Goal: Task Accomplishment & Management: Manage account settings

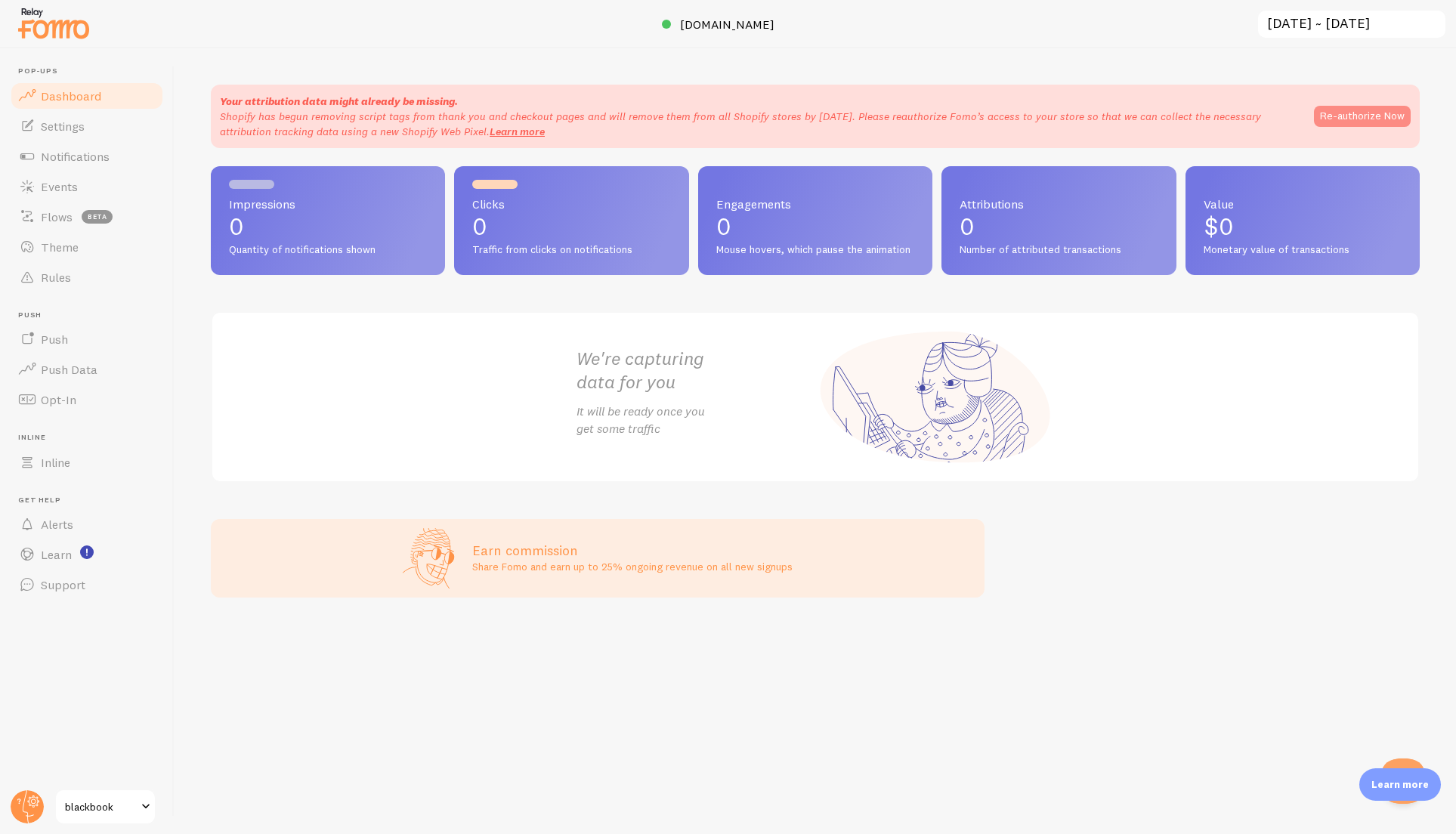
click at [1387, 118] on button "Re-authorize Now" at bounding box center [1362, 116] width 97 height 21
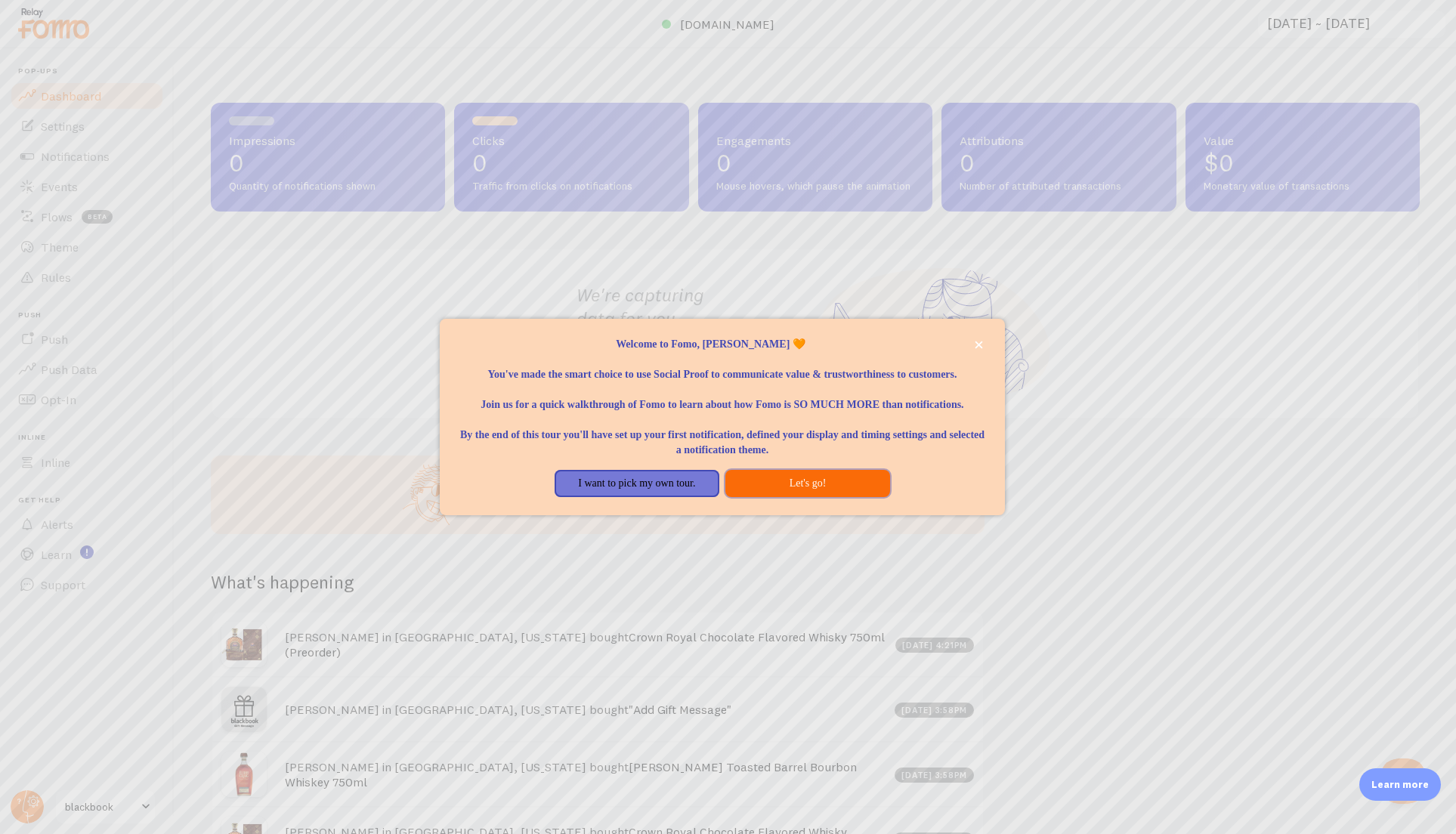
click at [785, 497] on button "Let's go!" at bounding box center [807, 483] width 164 height 28
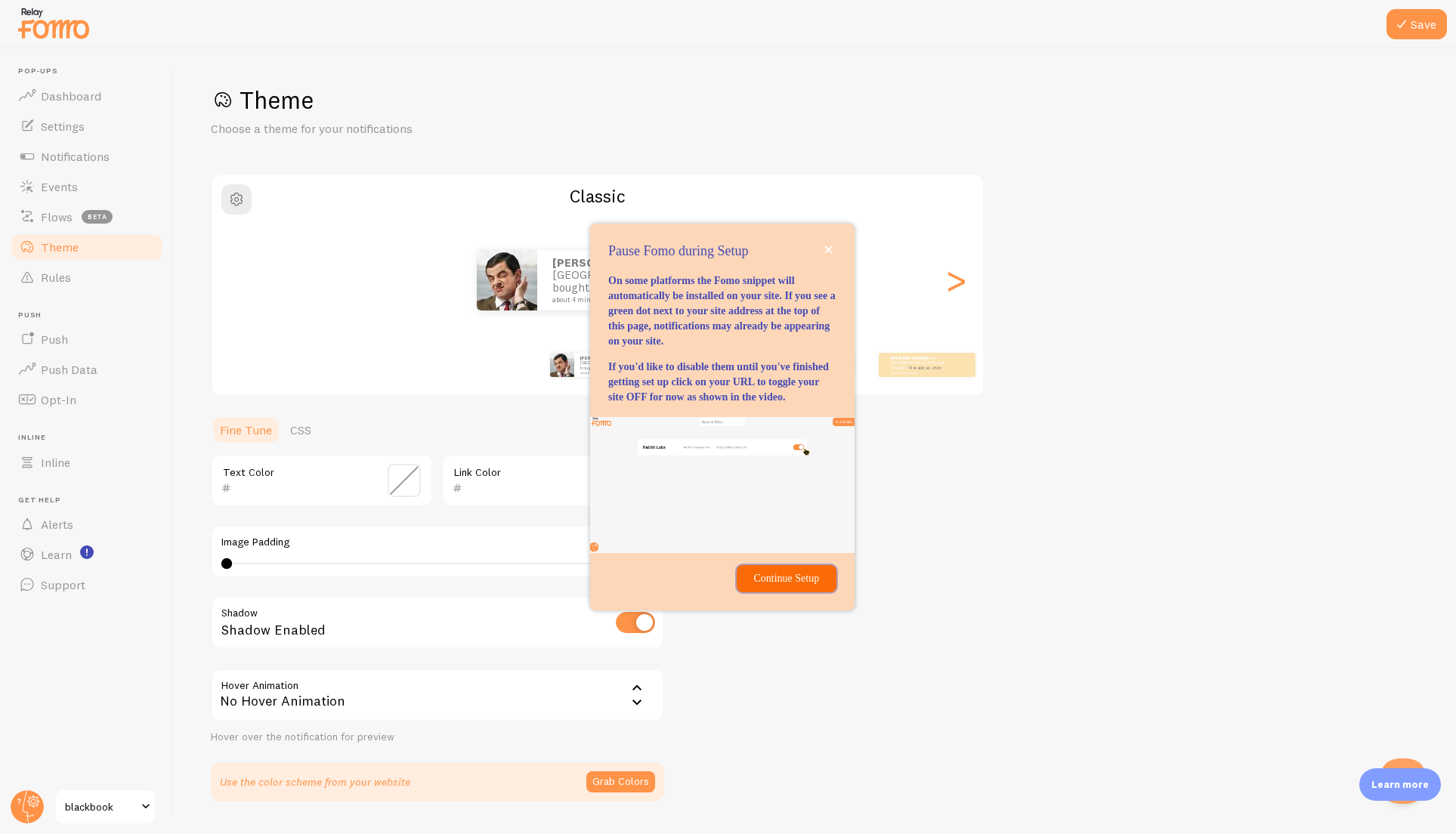
click at [794, 586] on p "Continue Setup" at bounding box center [786, 578] width 82 height 15
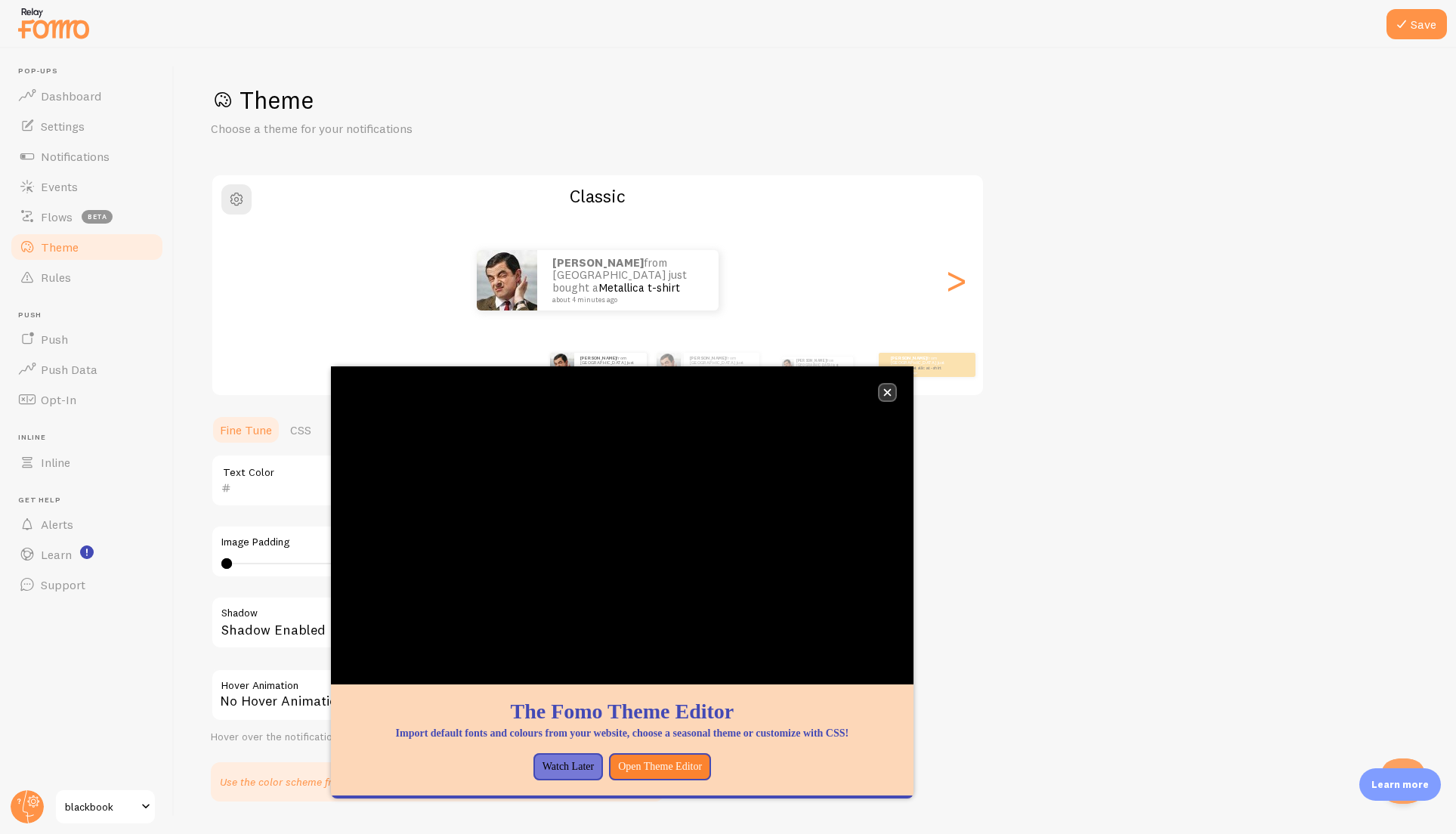
click at [887, 394] on icon "close," at bounding box center [887, 392] width 9 height 9
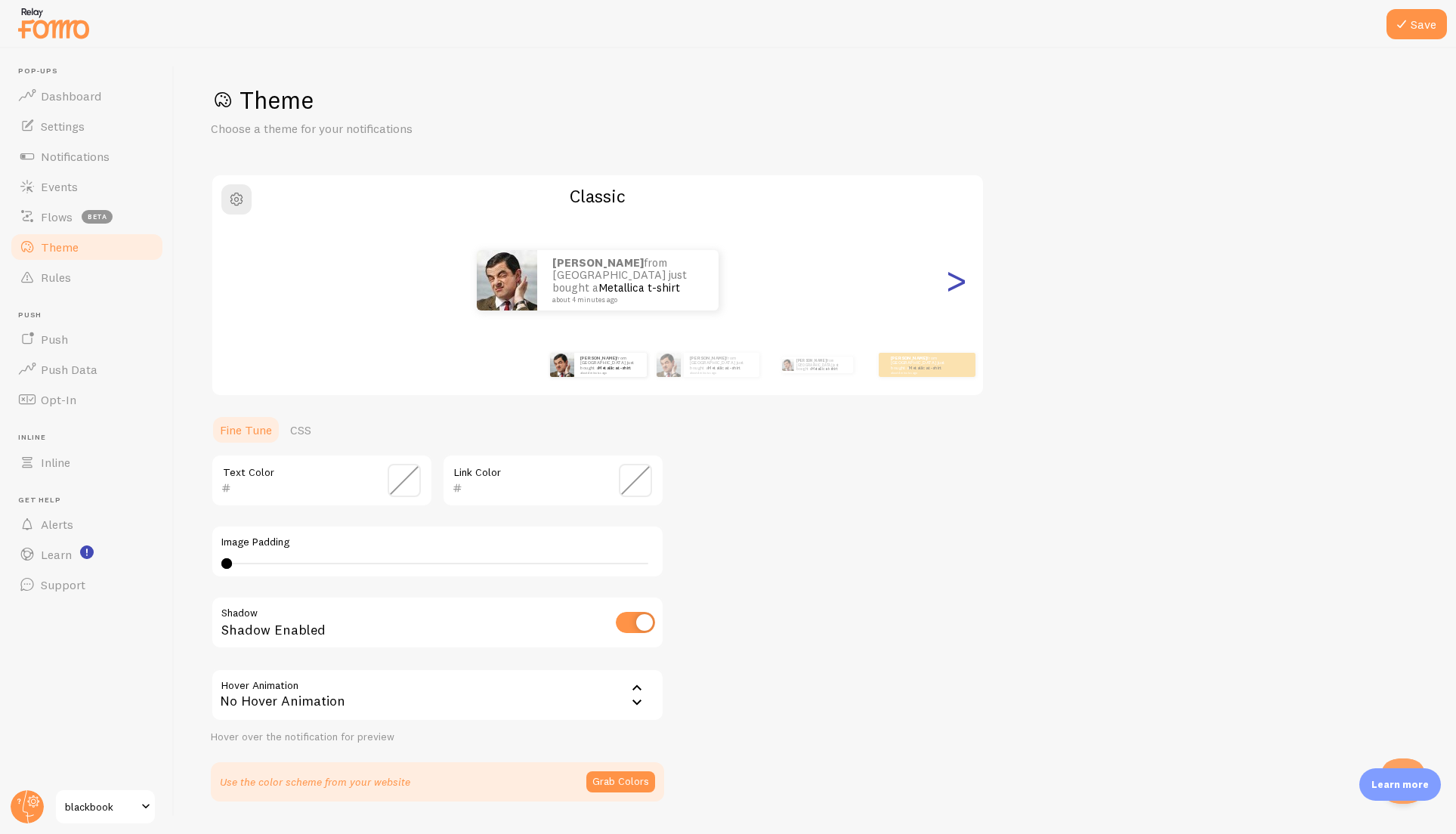
click at [961, 280] on div ">" at bounding box center [955, 280] width 18 height 109
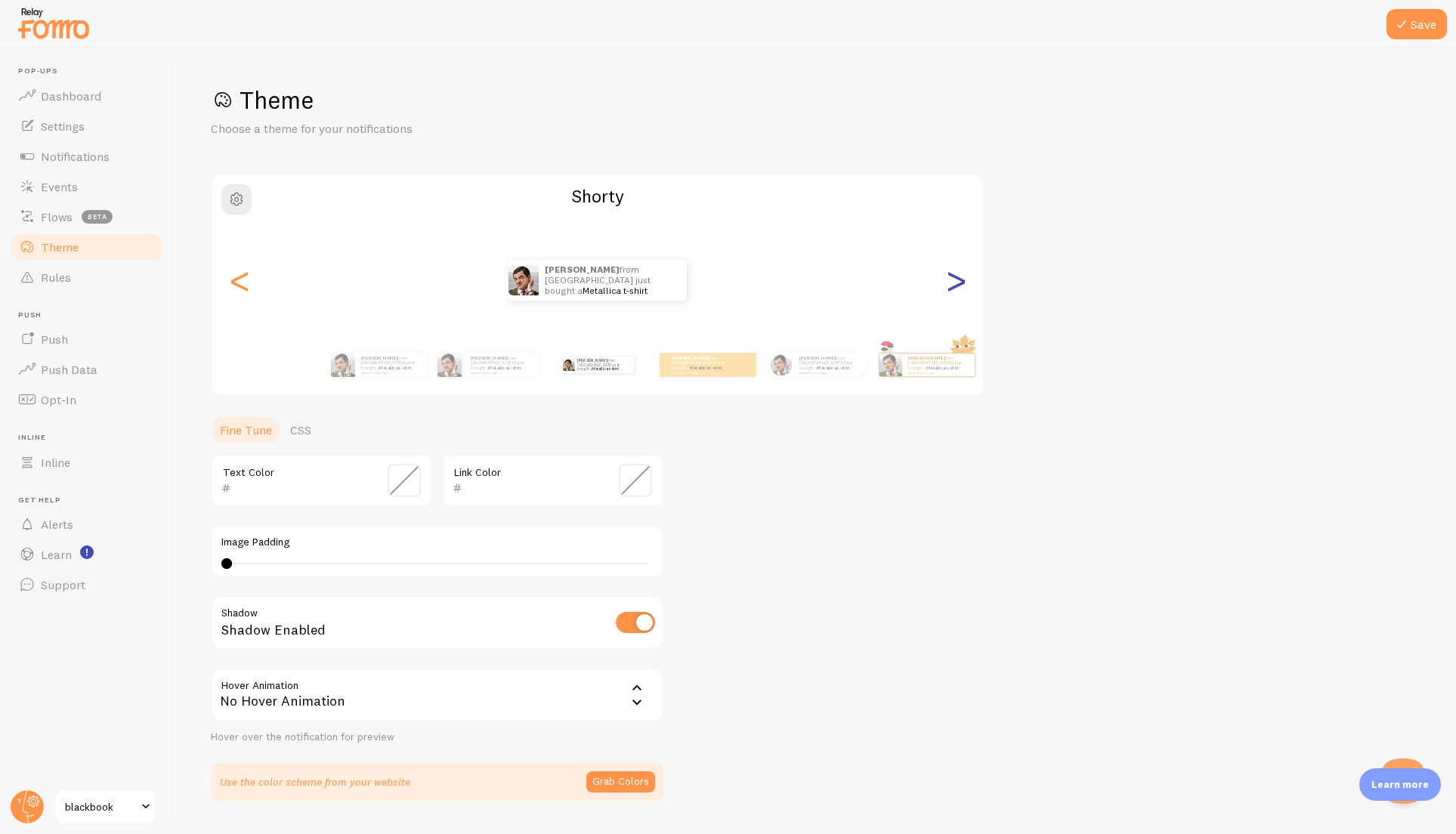
click at [961, 280] on div ">" at bounding box center [955, 280] width 18 height 109
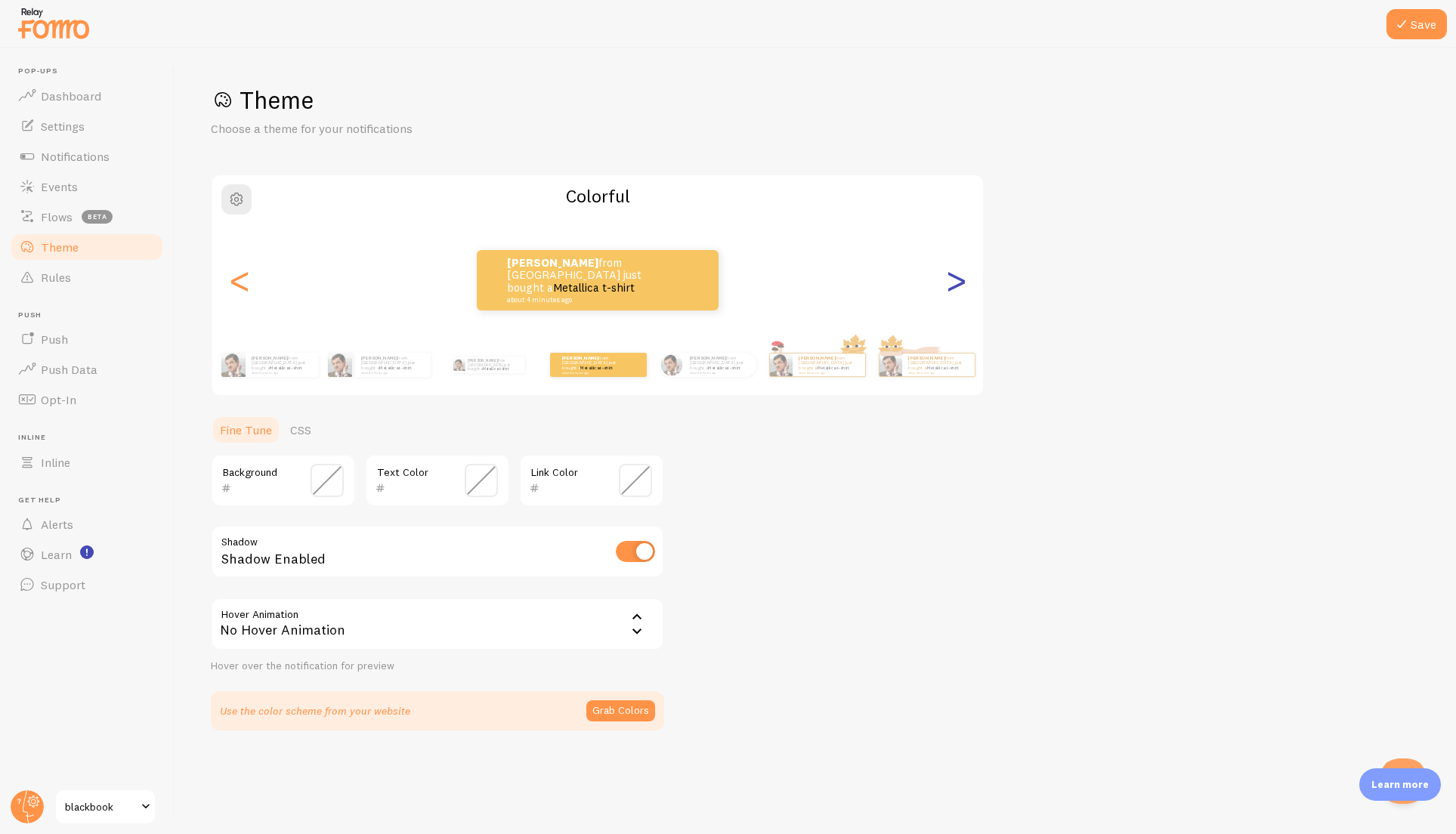
click at [961, 280] on div ">" at bounding box center [955, 280] width 18 height 109
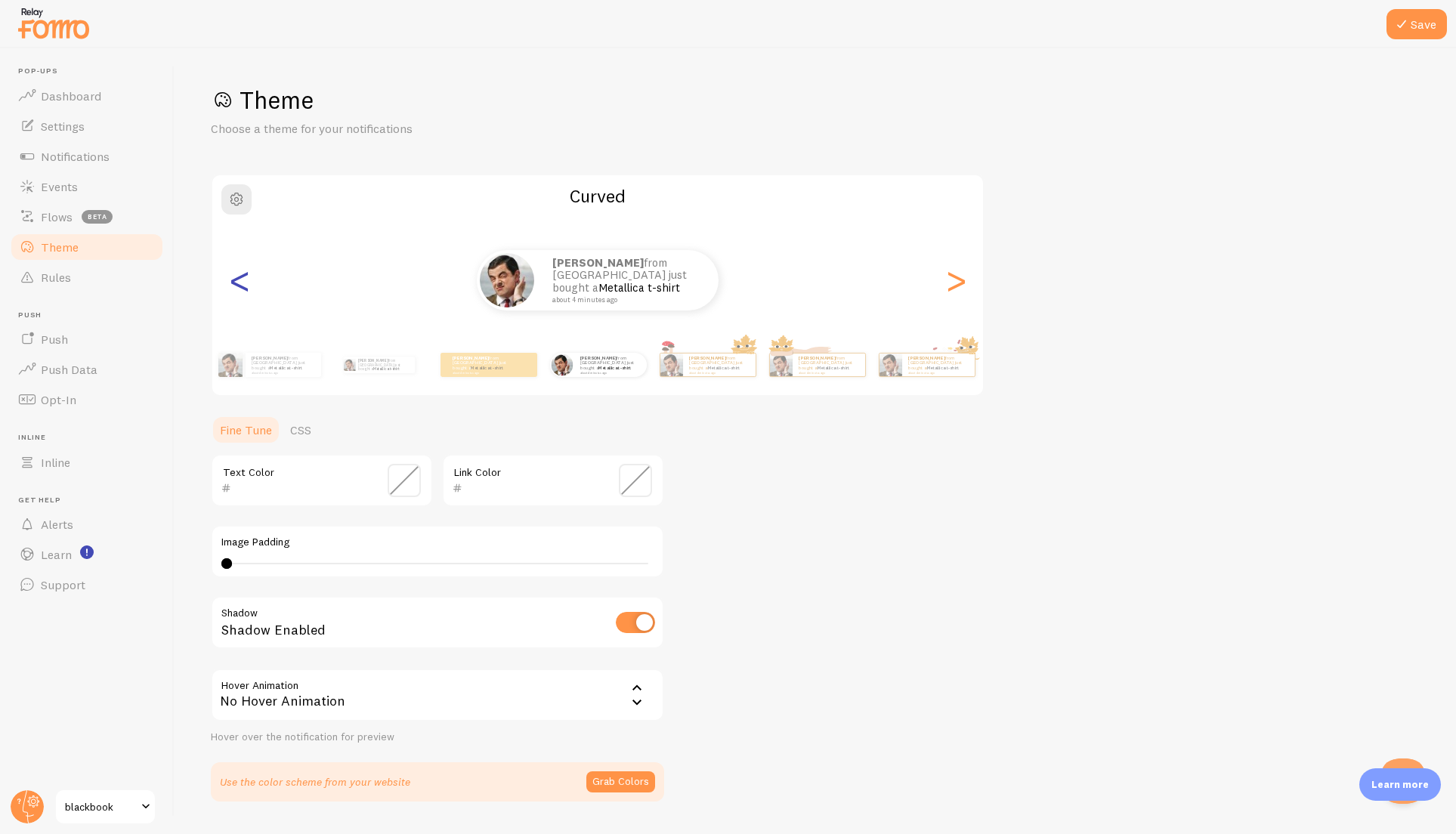
click at [247, 292] on div "<" at bounding box center [239, 280] width 18 height 109
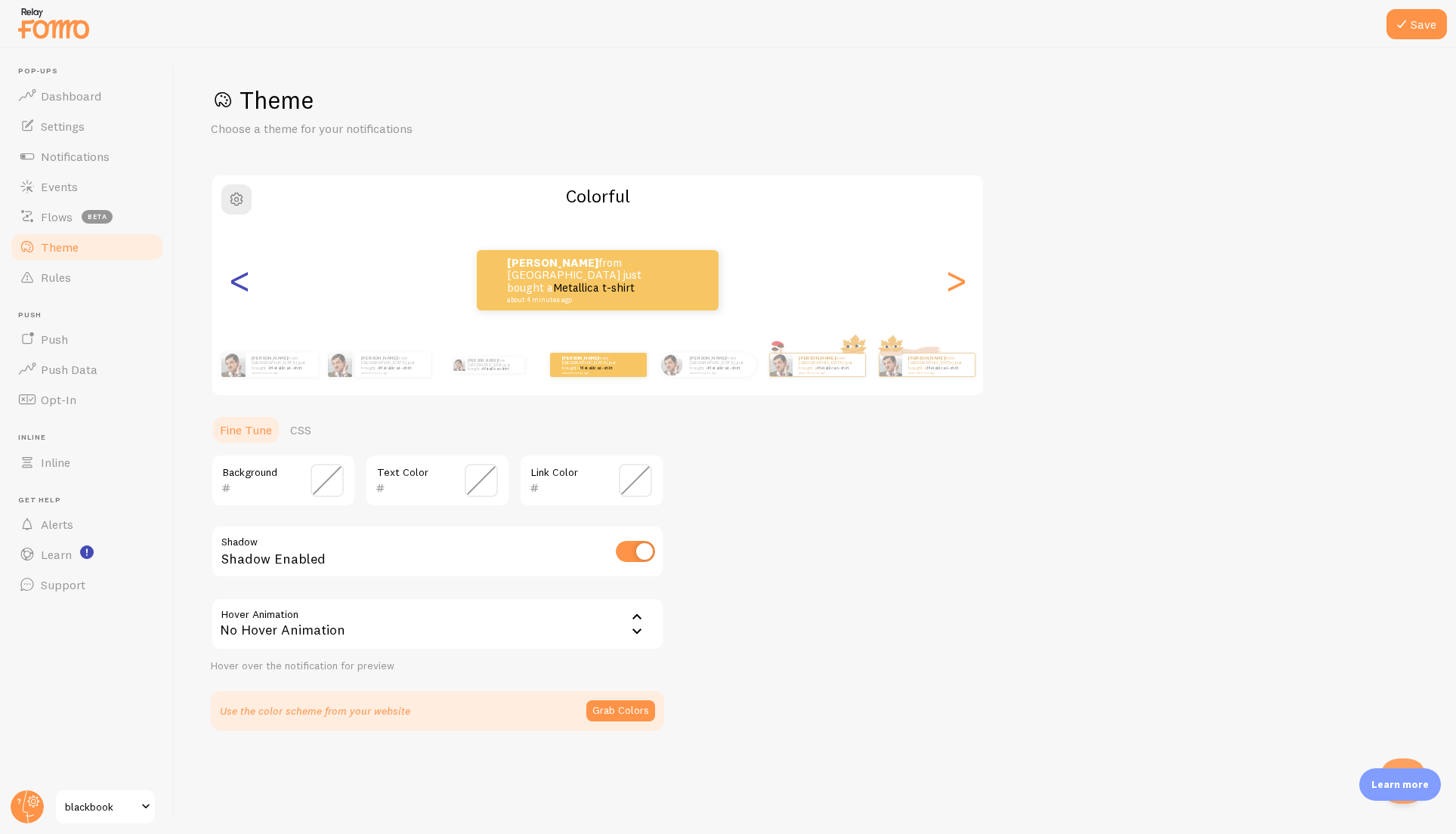
click at [247, 292] on div "<" at bounding box center [239, 280] width 18 height 109
click at [241, 287] on div "<" at bounding box center [239, 280] width 18 height 109
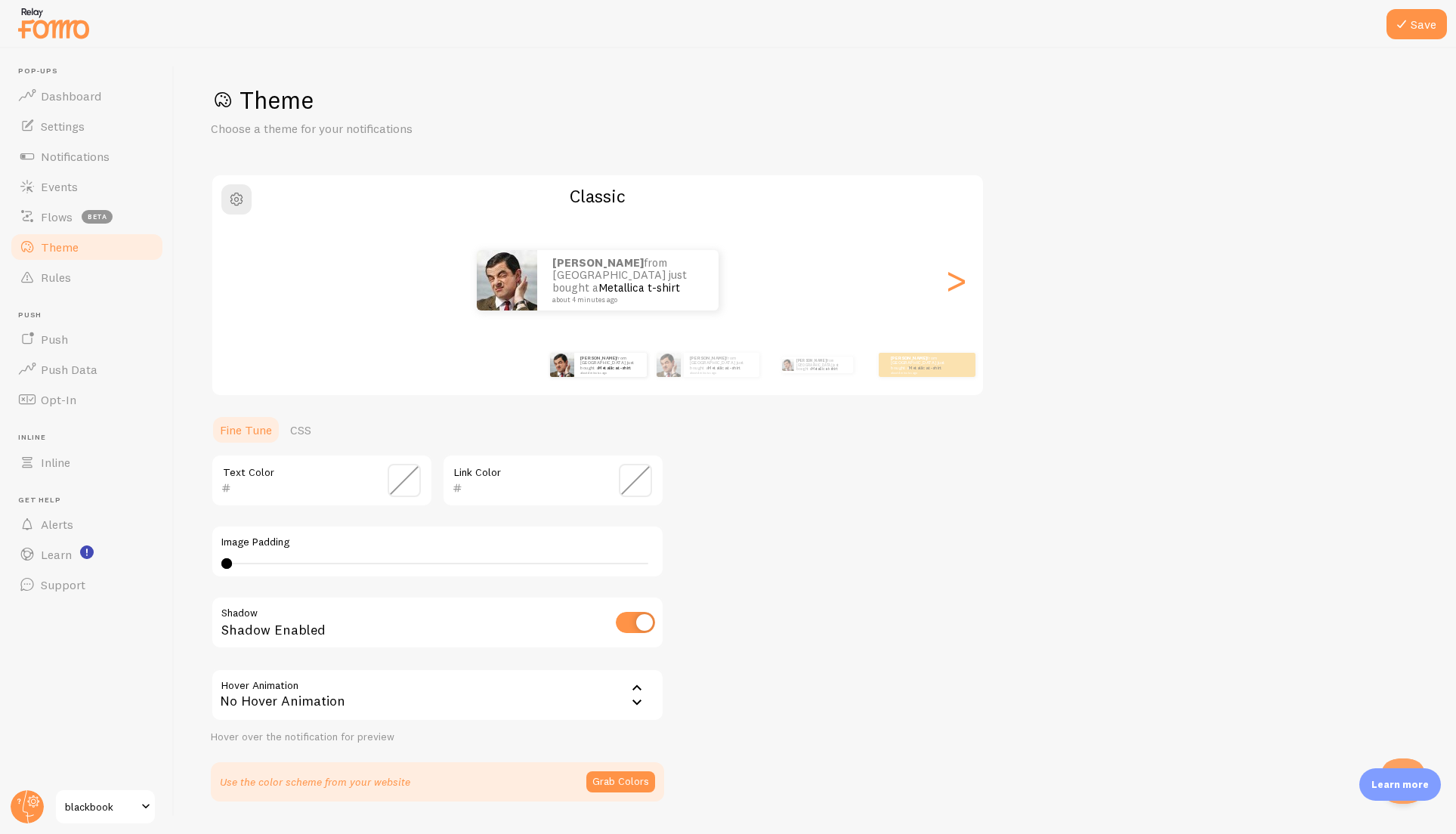
click at [237, 279] on div "<" at bounding box center [239, 280] width 18 height 109
click at [958, 286] on div ">" at bounding box center [955, 280] width 18 height 109
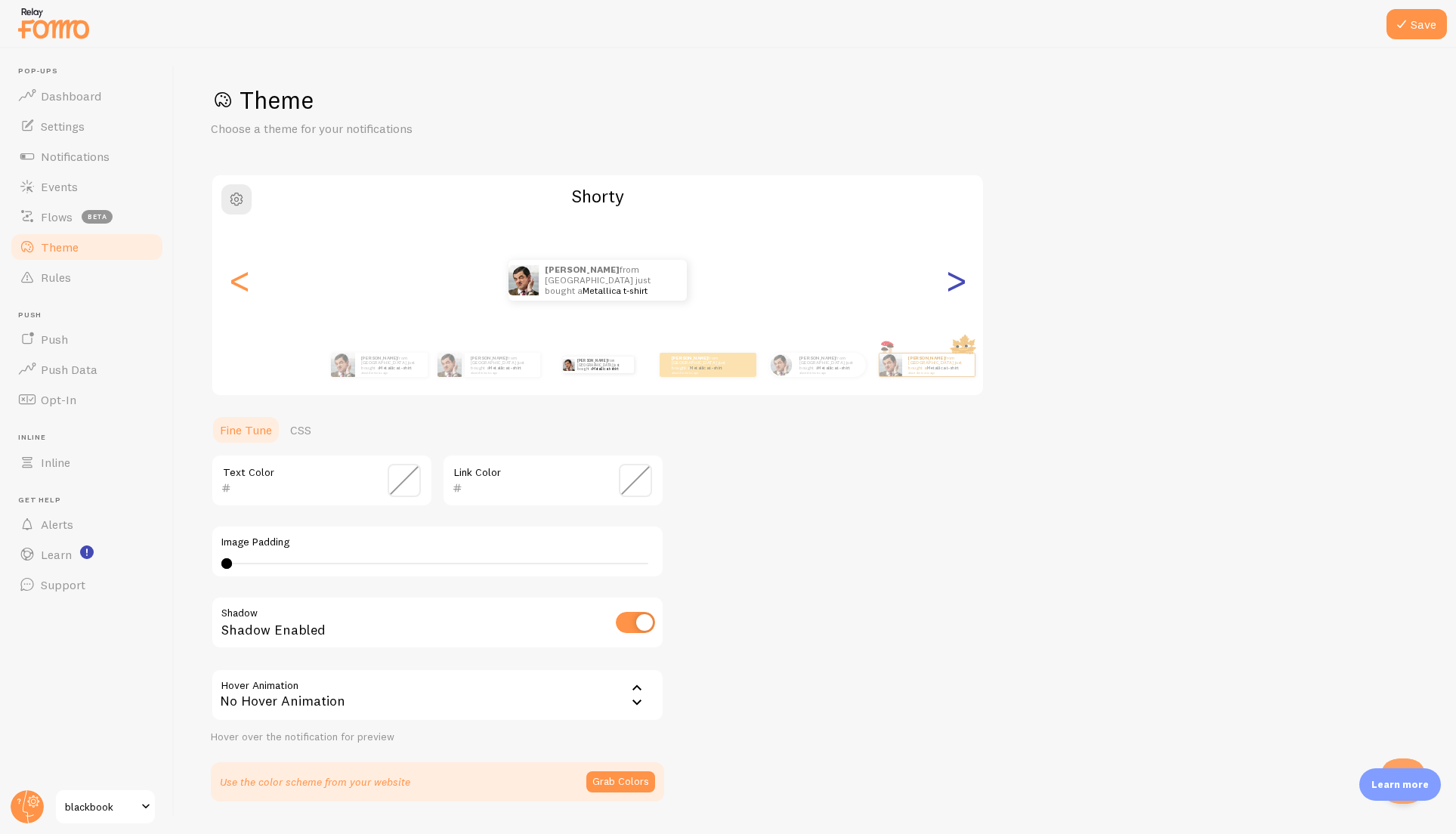
click at [958, 286] on div ">" at bounding box center [955, 280] width 18 height 109
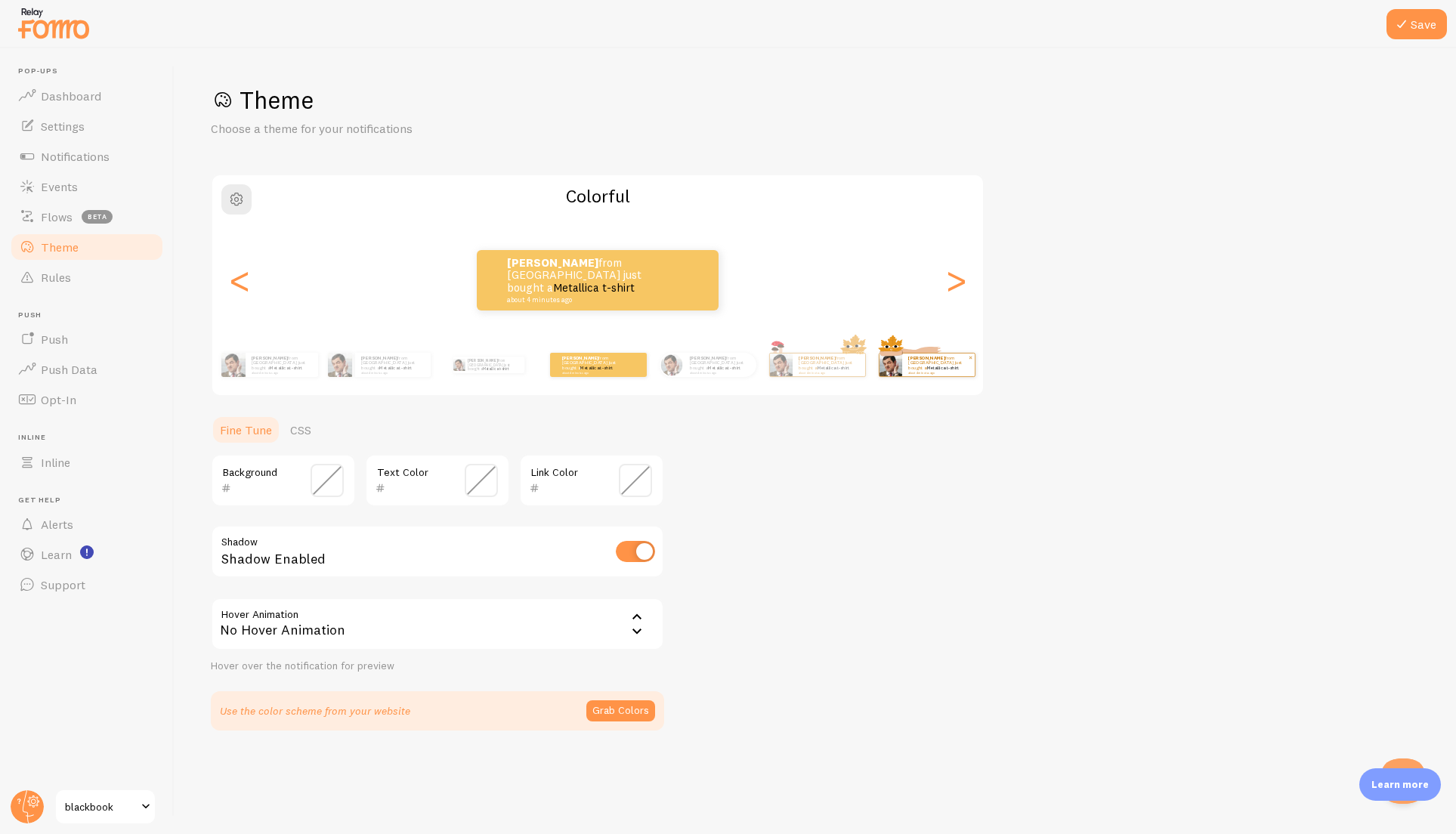
click at [914, 371] on div "omar from United States just bought a Metallica t-shirt about 4 minutes ago" at bounding box center [938, 365] width 72 height 23
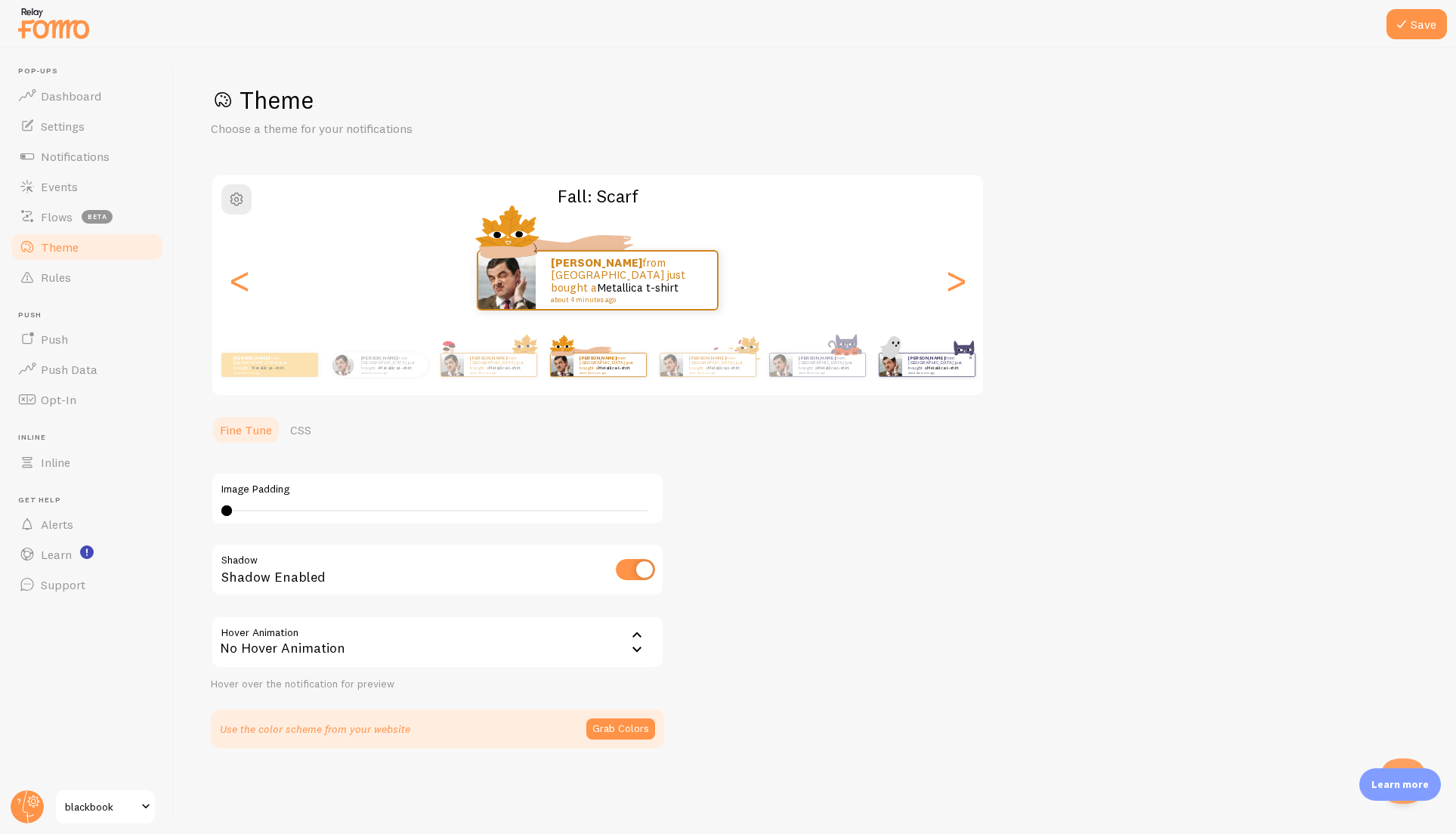
click at [910, 372] on div "omar from United States just bought a Metallica t-shirt about 4 minutes ago" at bounding box center [938, 365] width 72 height 23
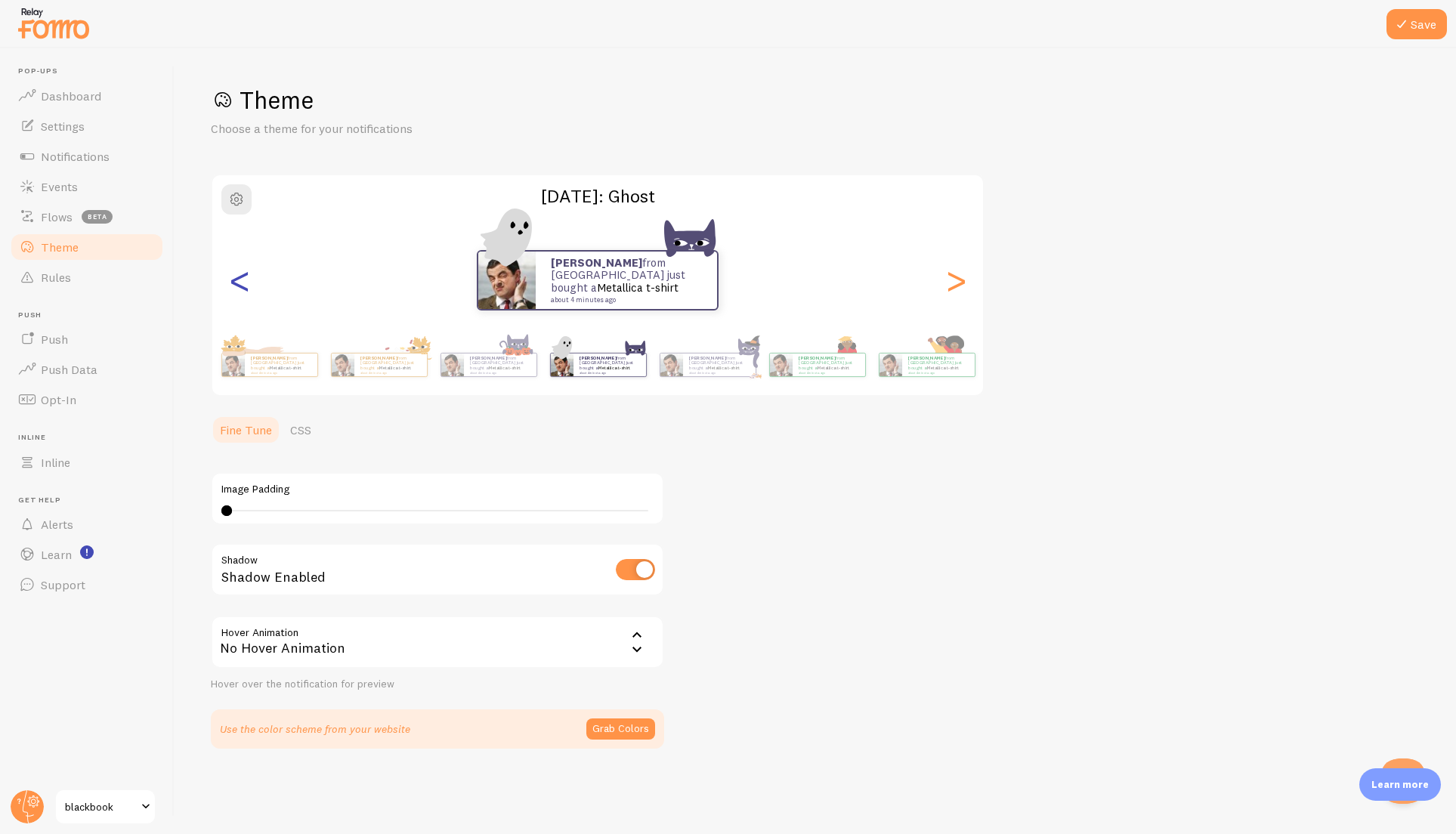
click at [245, 292] on div "<" at bounding box center [239, 280] width 18 height 109
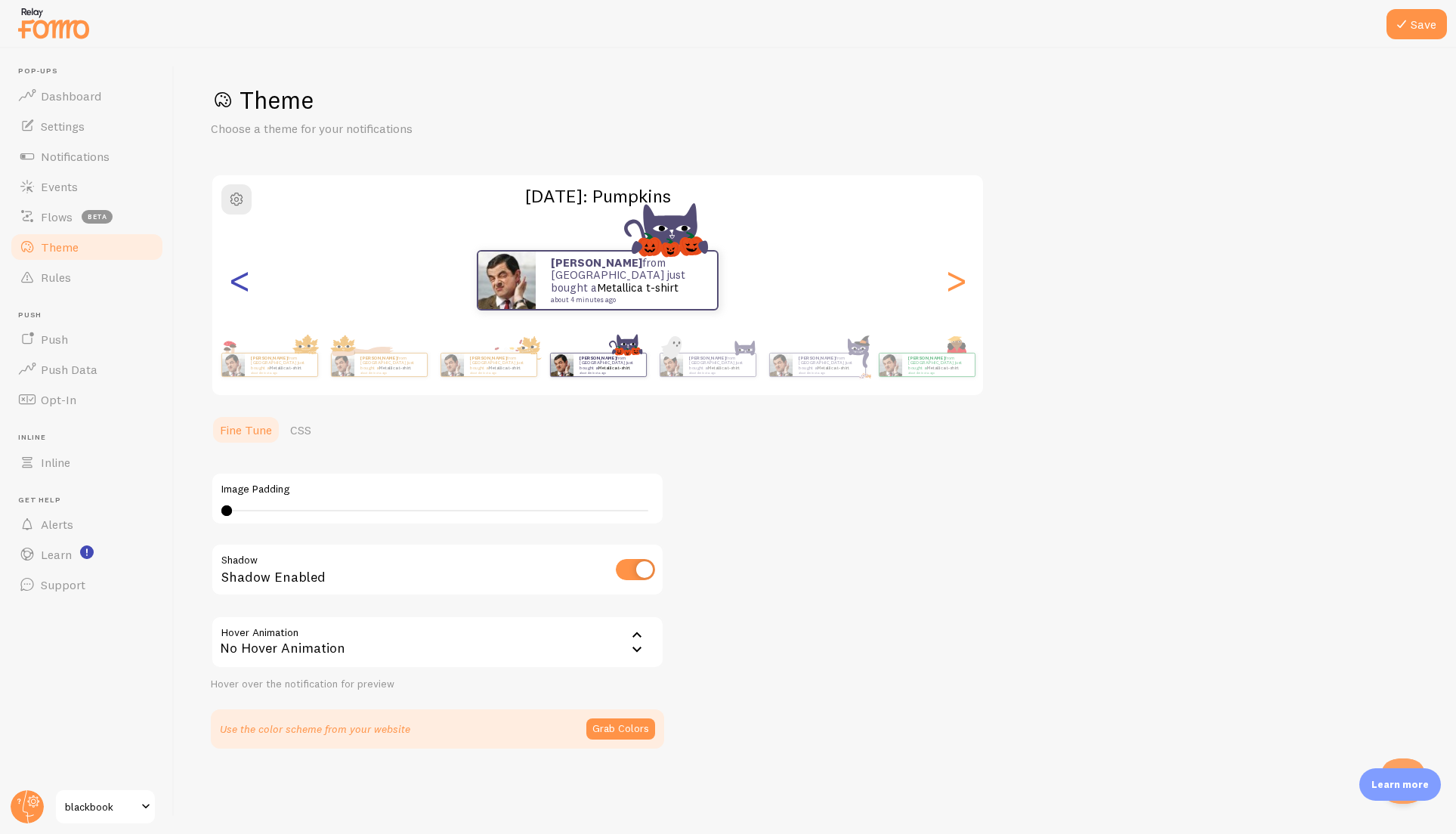
click at [245, 292] on div "<" at bounding box center [239, 280] width 18 height 109
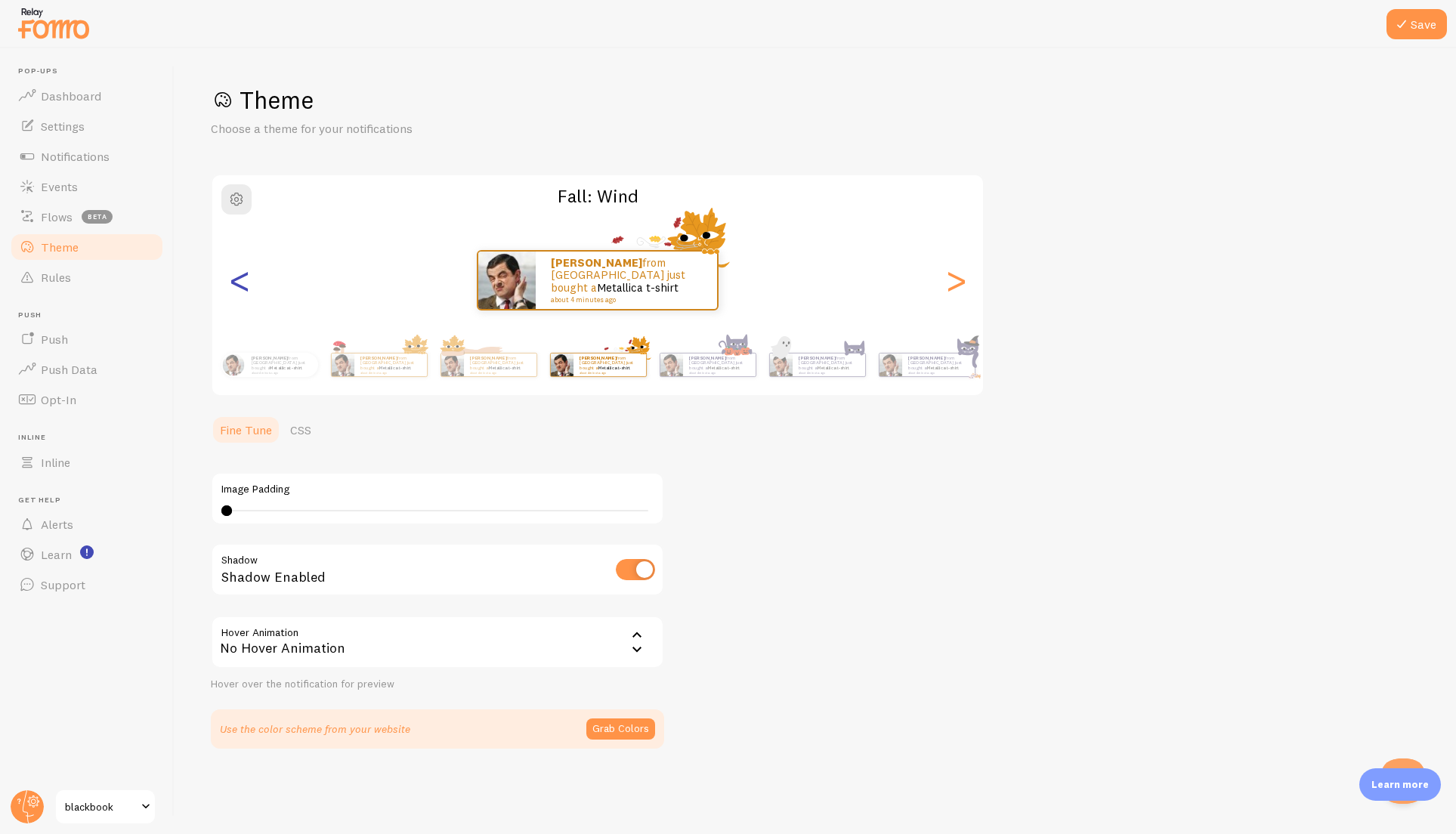
click at [245, 292] on div "<" at bounding box center [239, 280] width 18 height 109
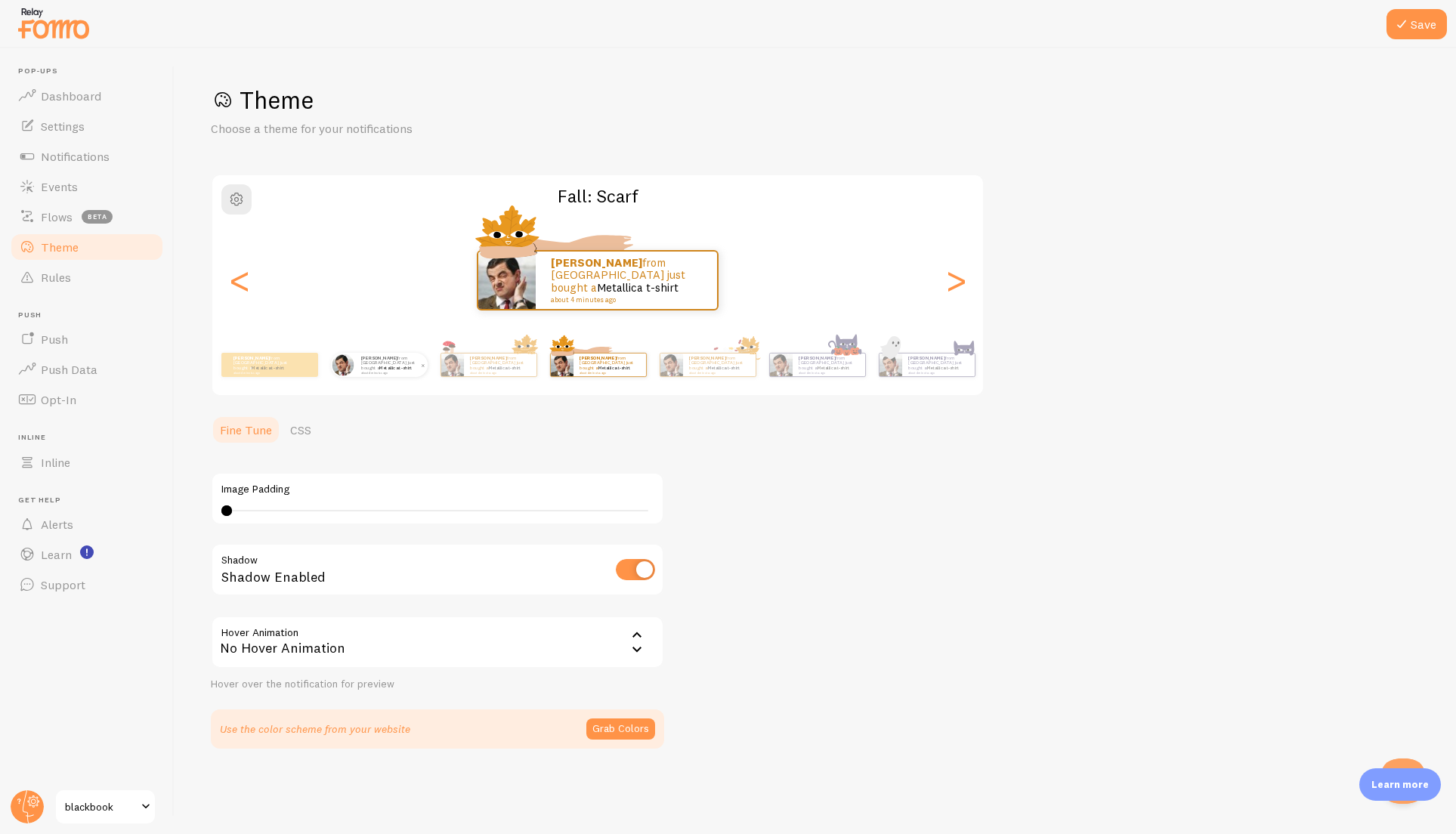
click at [371, 368] on p "omar from United States just bought a Metallica t-shirt about 4 minutes ago" at bounding box center [391, 365] width 61 height 19
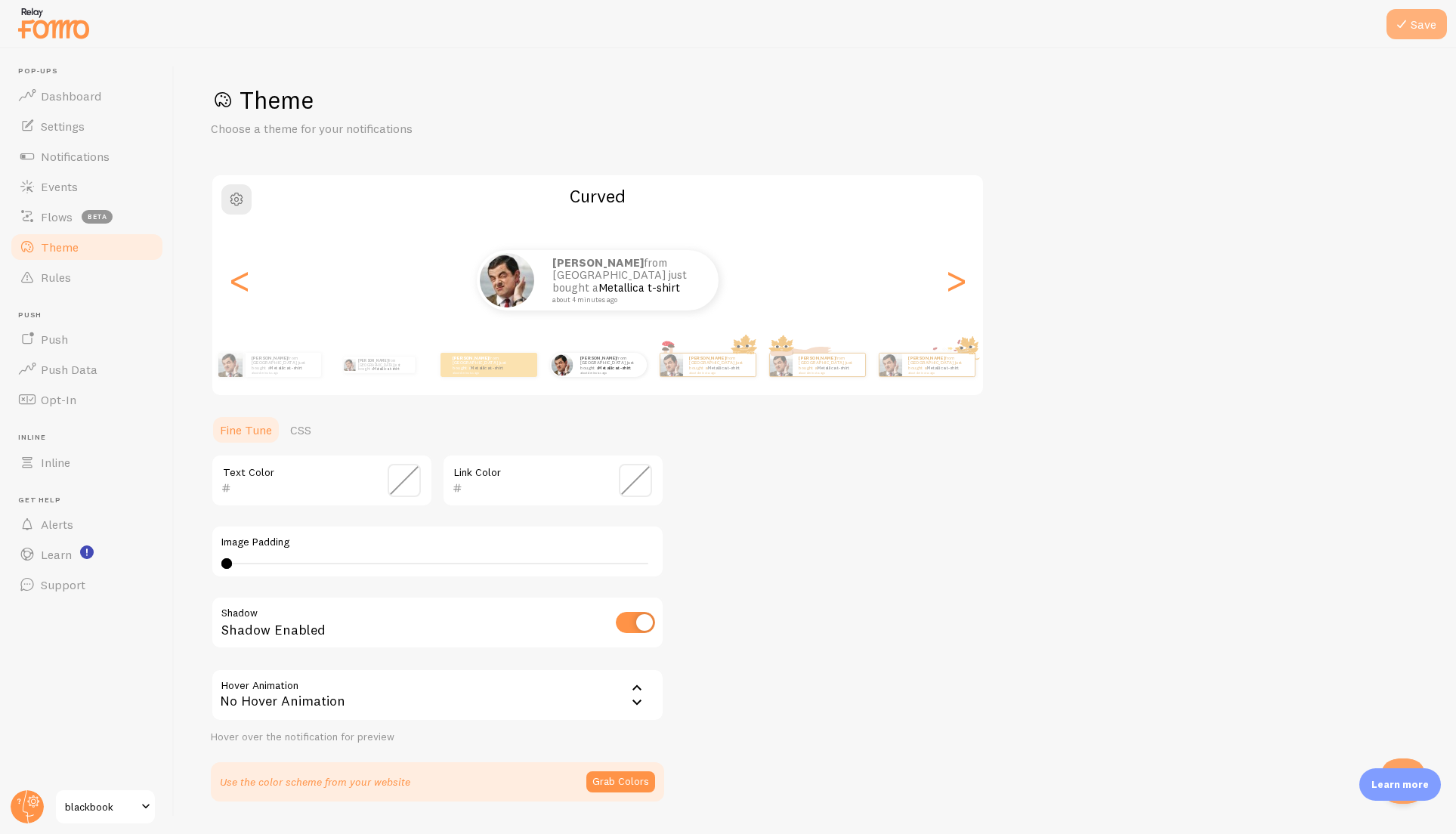
click at [1402, 29] on icon at bounding box center [1401, 24] width 18 height 18
click at [607, 779] on button "Grab Colors" at bounding box center [620, 782] width 68 height 21
click at [714, 653] on div "Theme Choose a theme for your notifications Curved omar from United States just…" at bounding box center [815, 440] width 1209 height 711
click at [1423, 28] on button "Save" at bounding box center [1416, 25] width 61 height 30
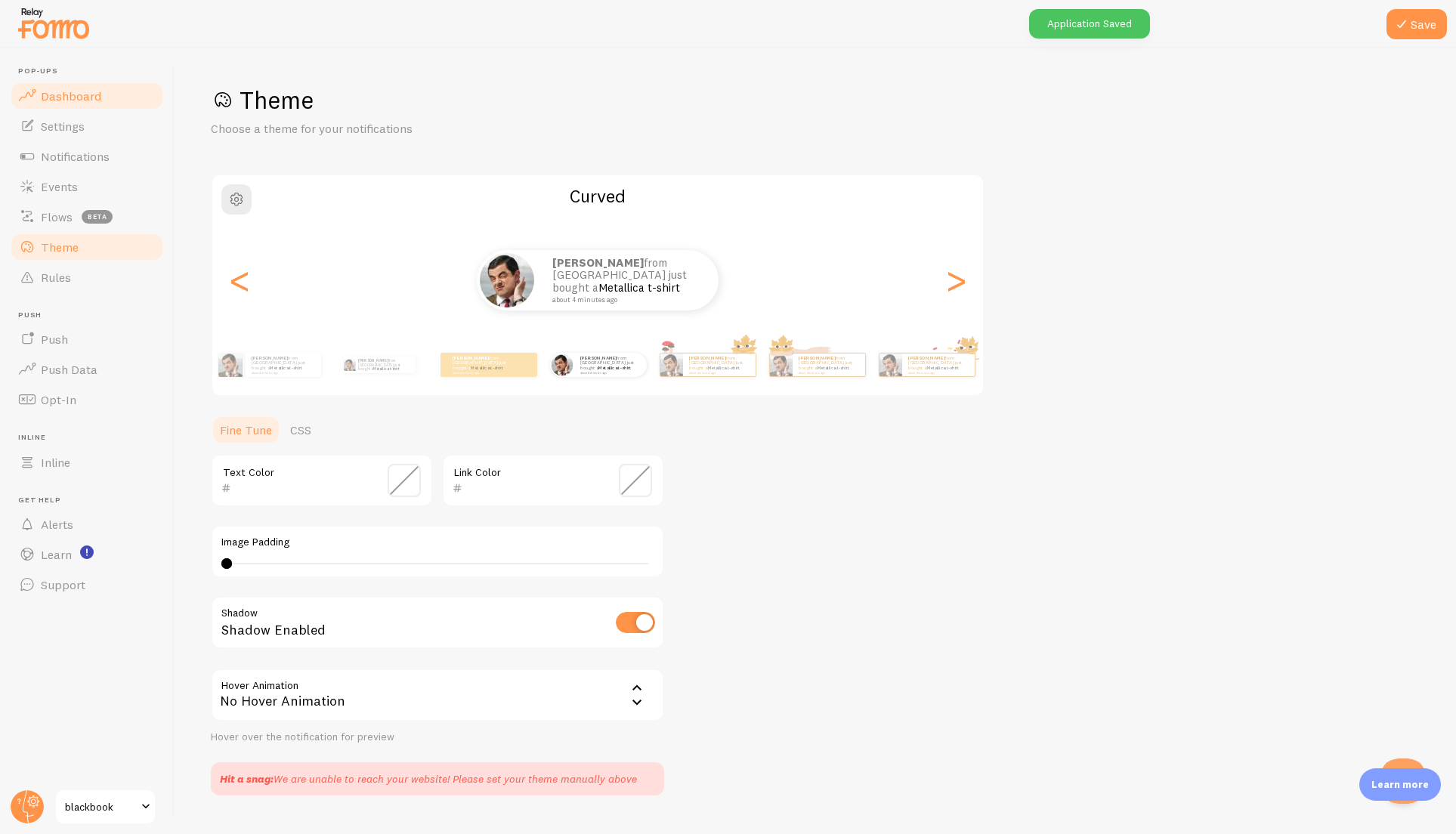
click at [88, 104] on link "Dashboard" at bounding box center [87, 96] width 156 height 30
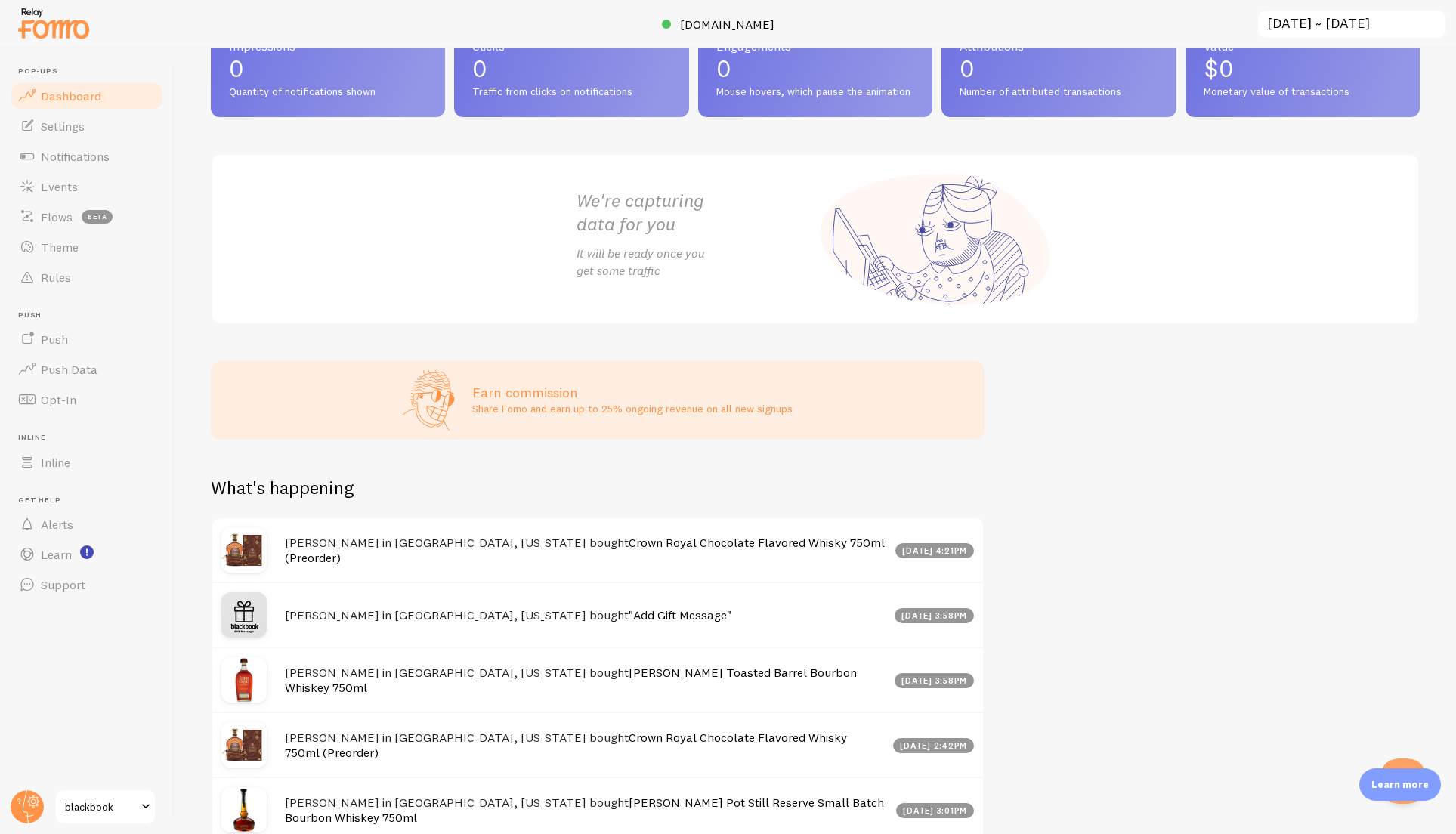
scroll to position [241, 0]
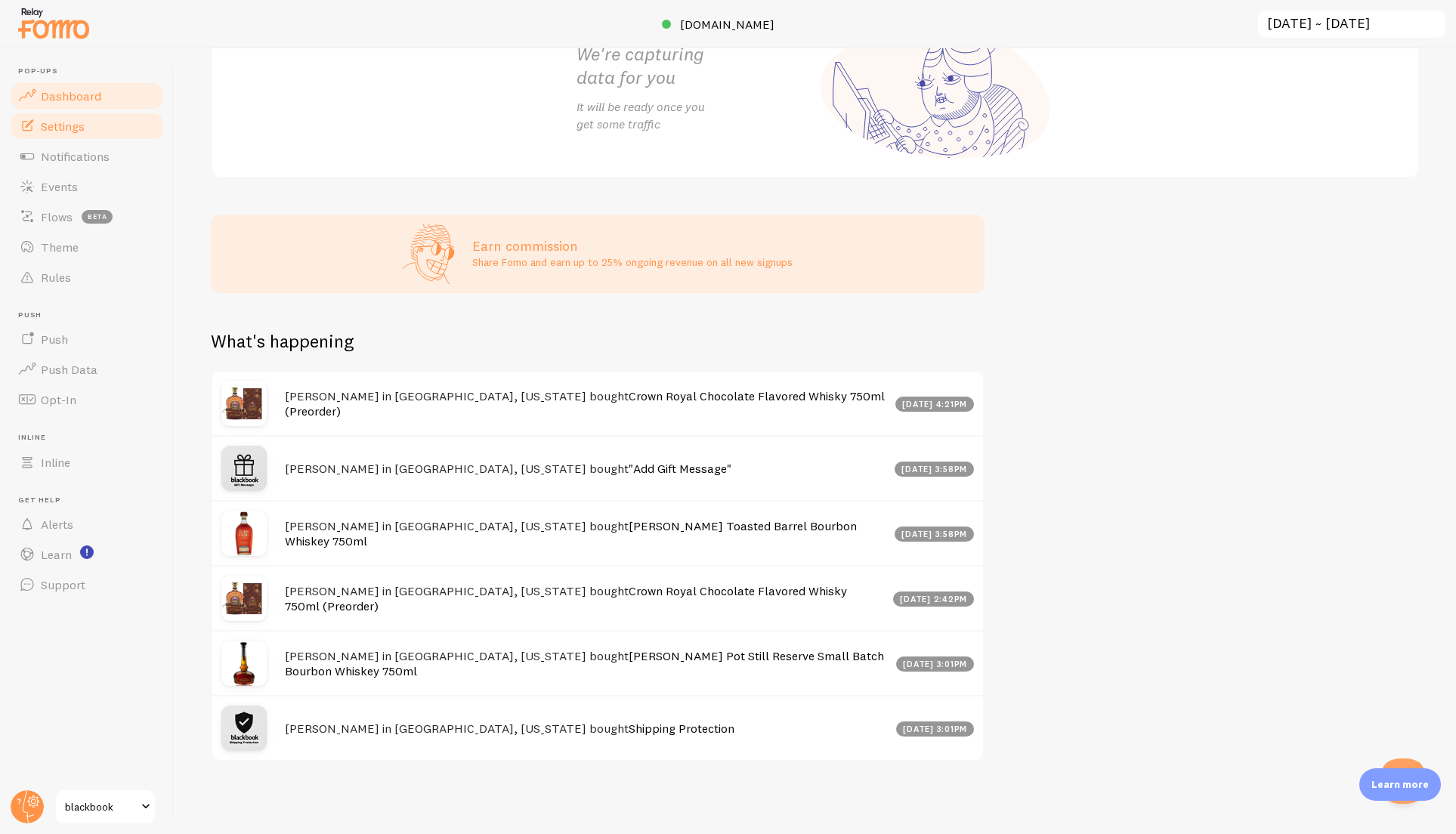
click at [76, 135] on link "Settings" at bounding box center [87, 126] width 156 height 30
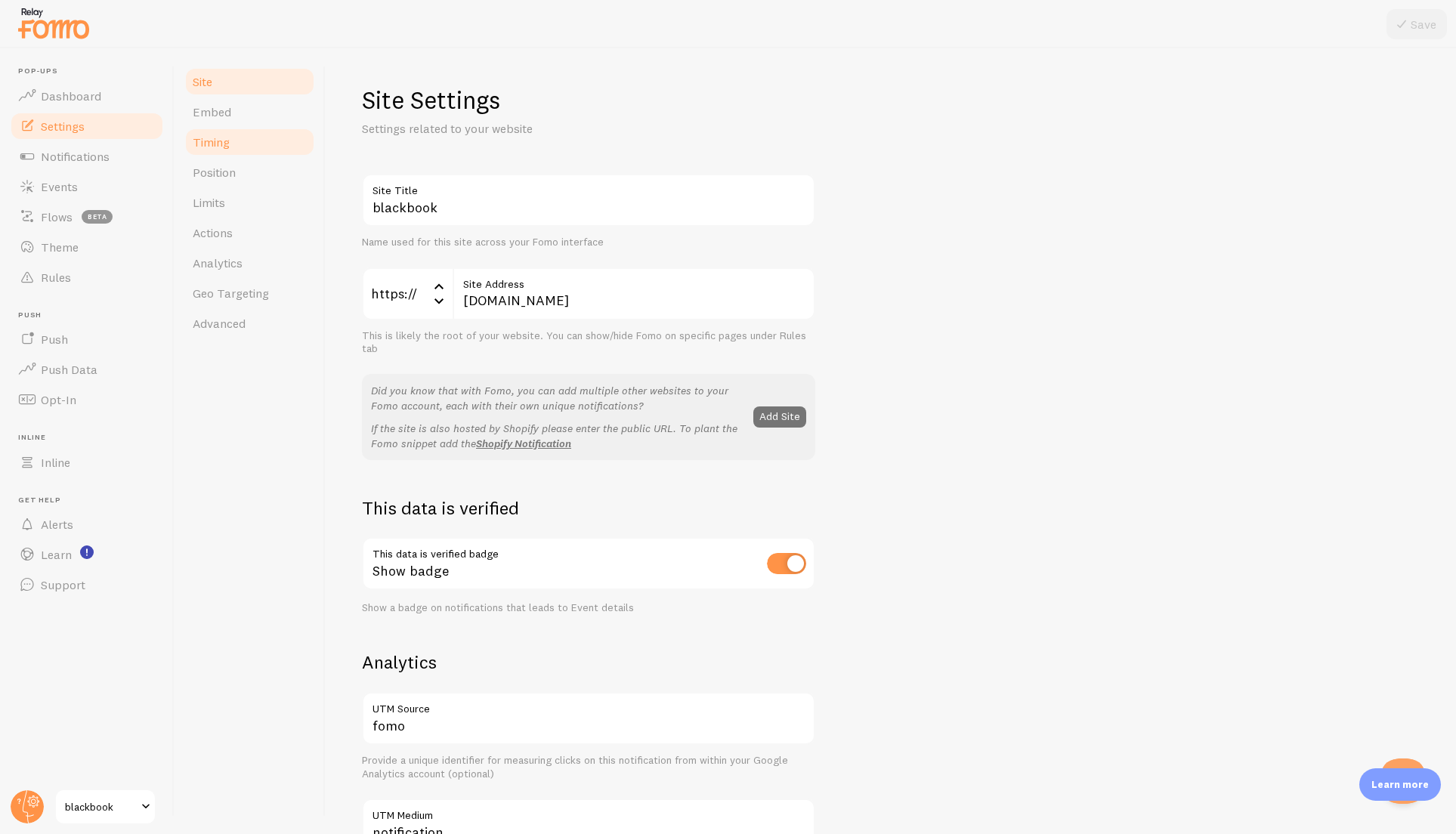
click at [240, 139] on link "Timing" at bounding box center [249, 142] width 132 height 30
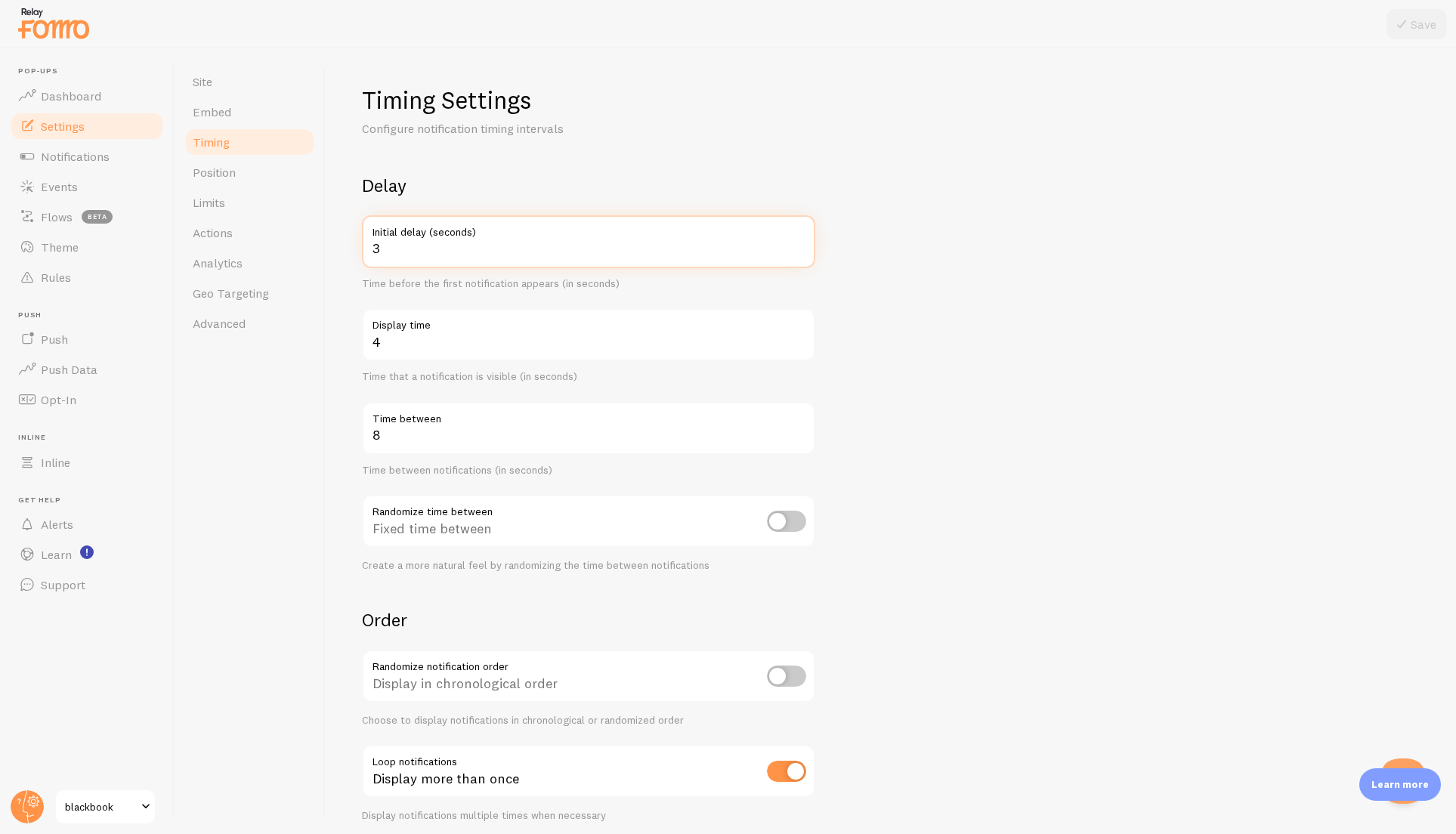
click at [404, 253] on input "3" at bounding box center [588, 242] width 453 height 53
type input "10"
click at [868, 351] on form "Delay 10 Initial delay (seconds) Time before the first notification appears (in…" at bounding box center [890, 498] width 1057 height 648
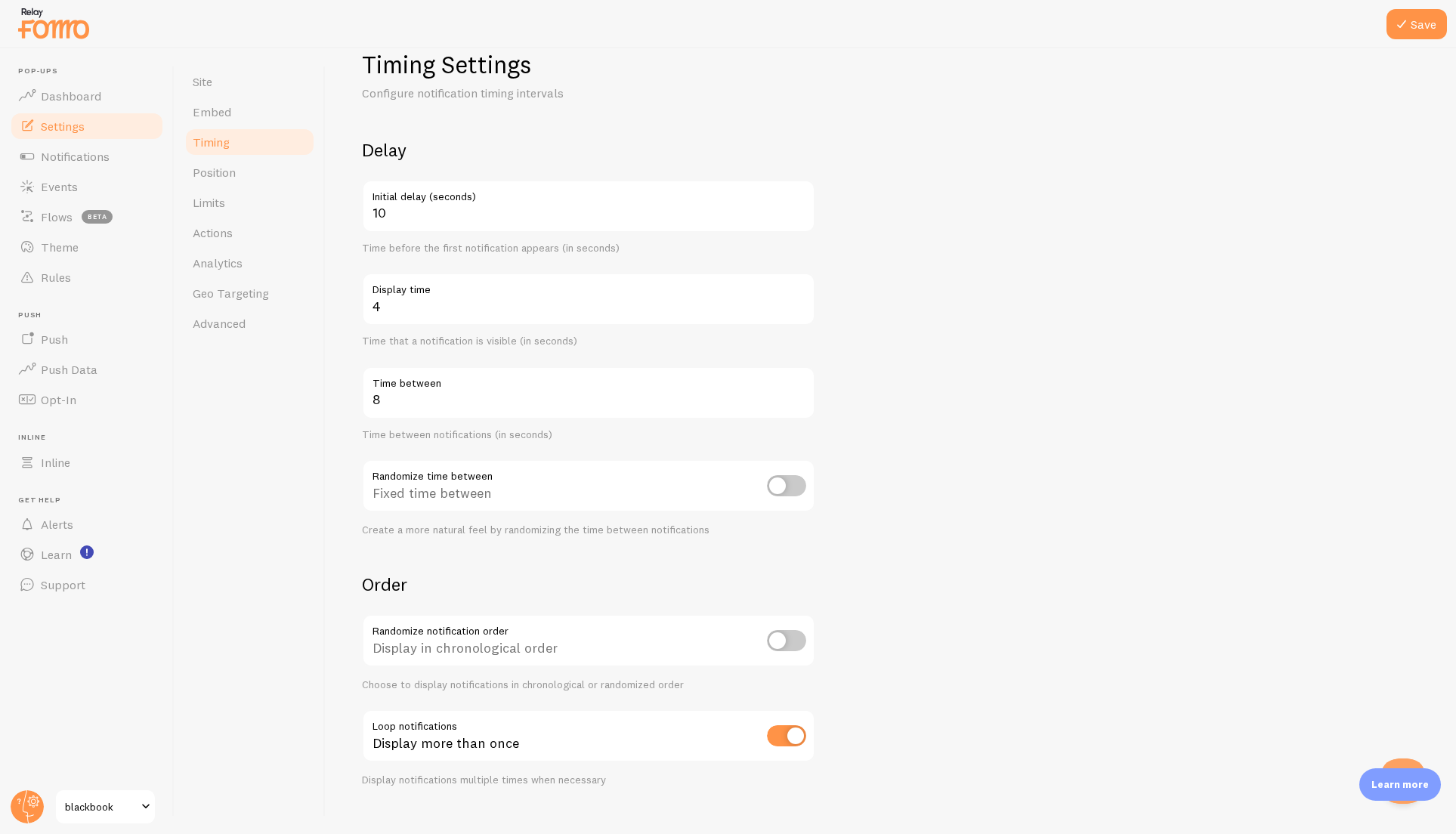
scroll to position [61, 0]
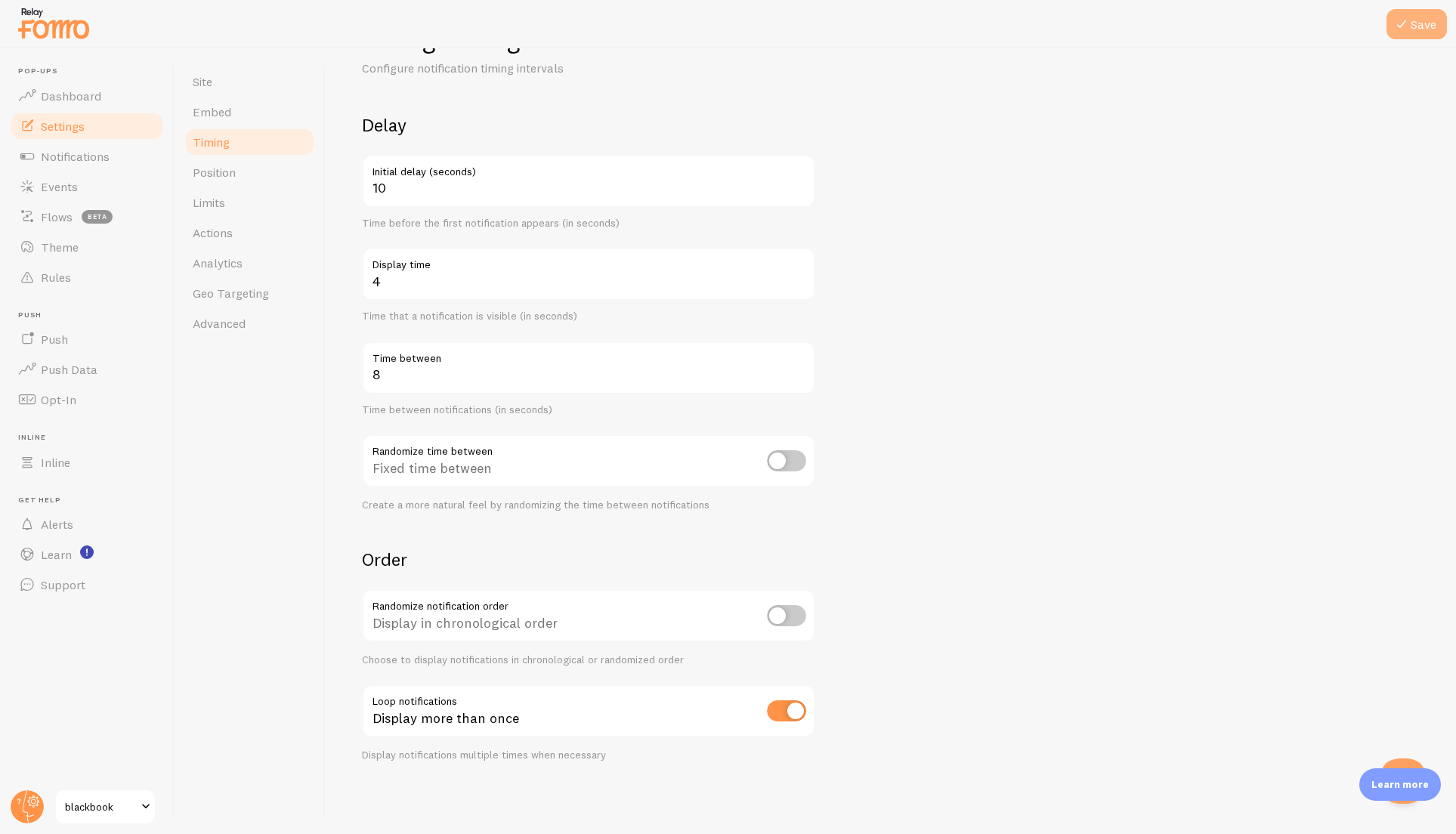
click at [1424, 20] on button "Save" at bounding box center [1416, 25] width 61 height 30
click at [236, 175] on link "Position" at bounding box center [249, 172] width 132 height 30
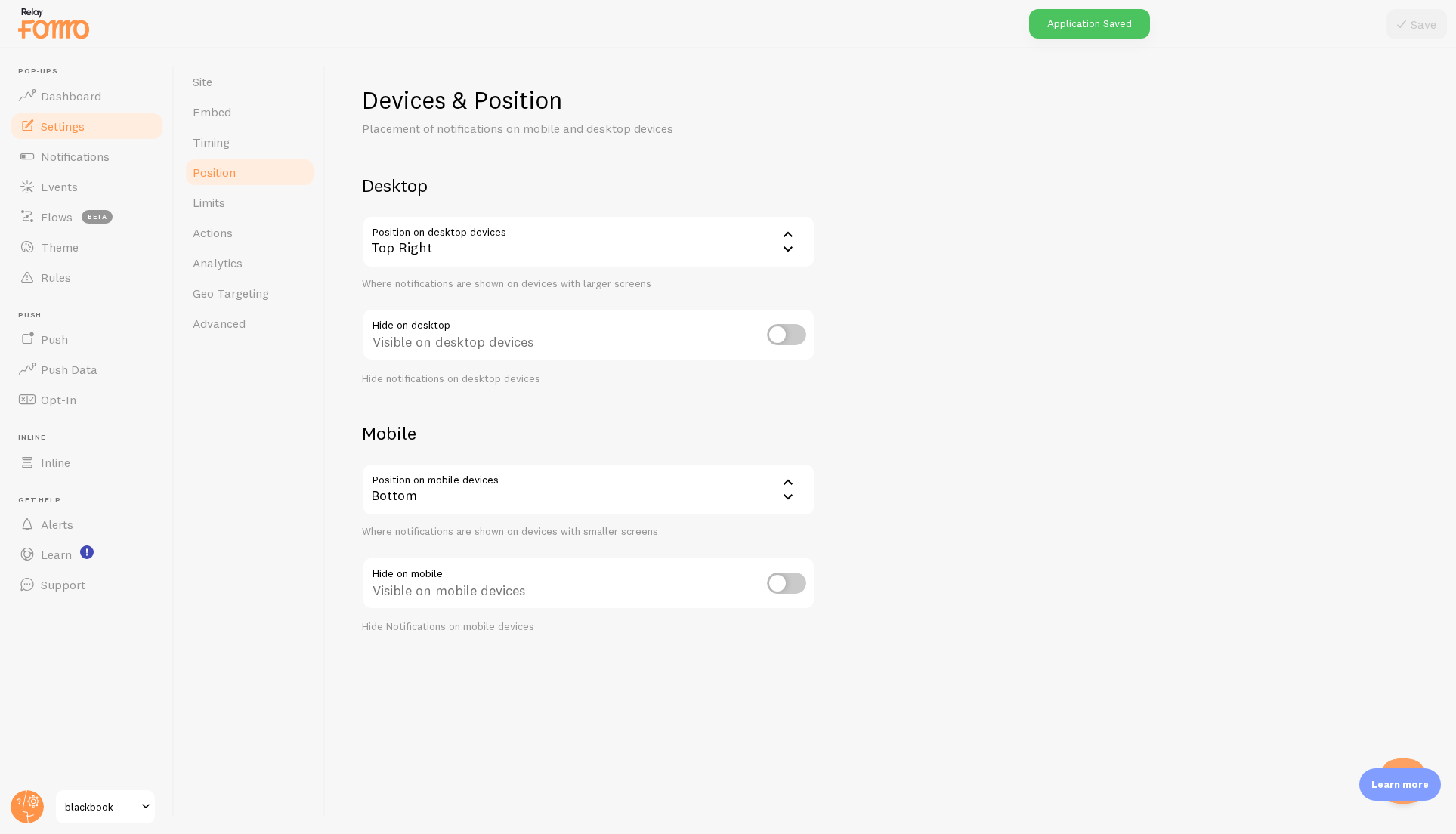
click at [781, 242] on icon at bounding box center [787, 234] width 18 height 18
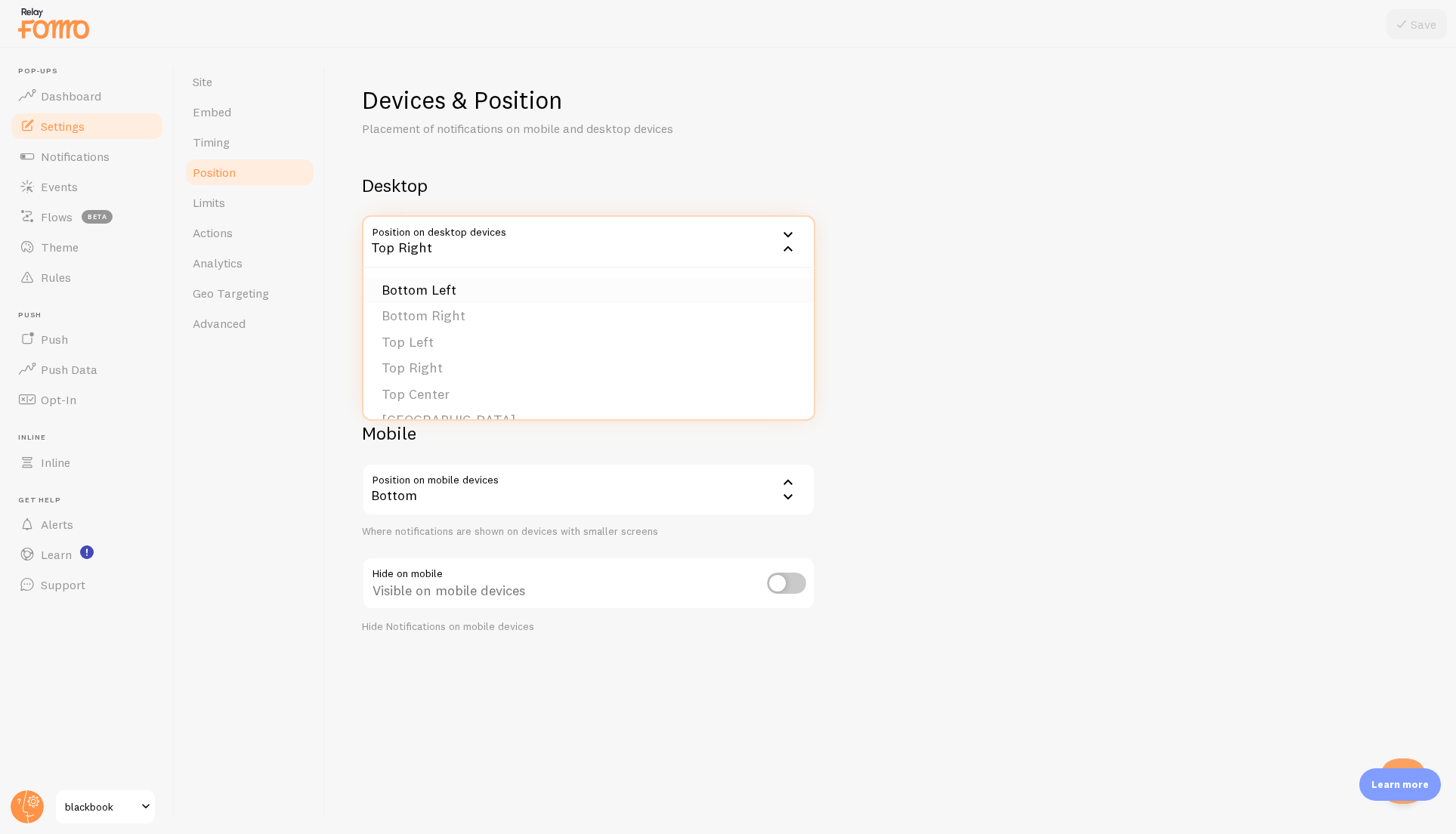
click at [585, 296] on li "Bottom Left" at bounding box center [589, 291] width 450 height 27
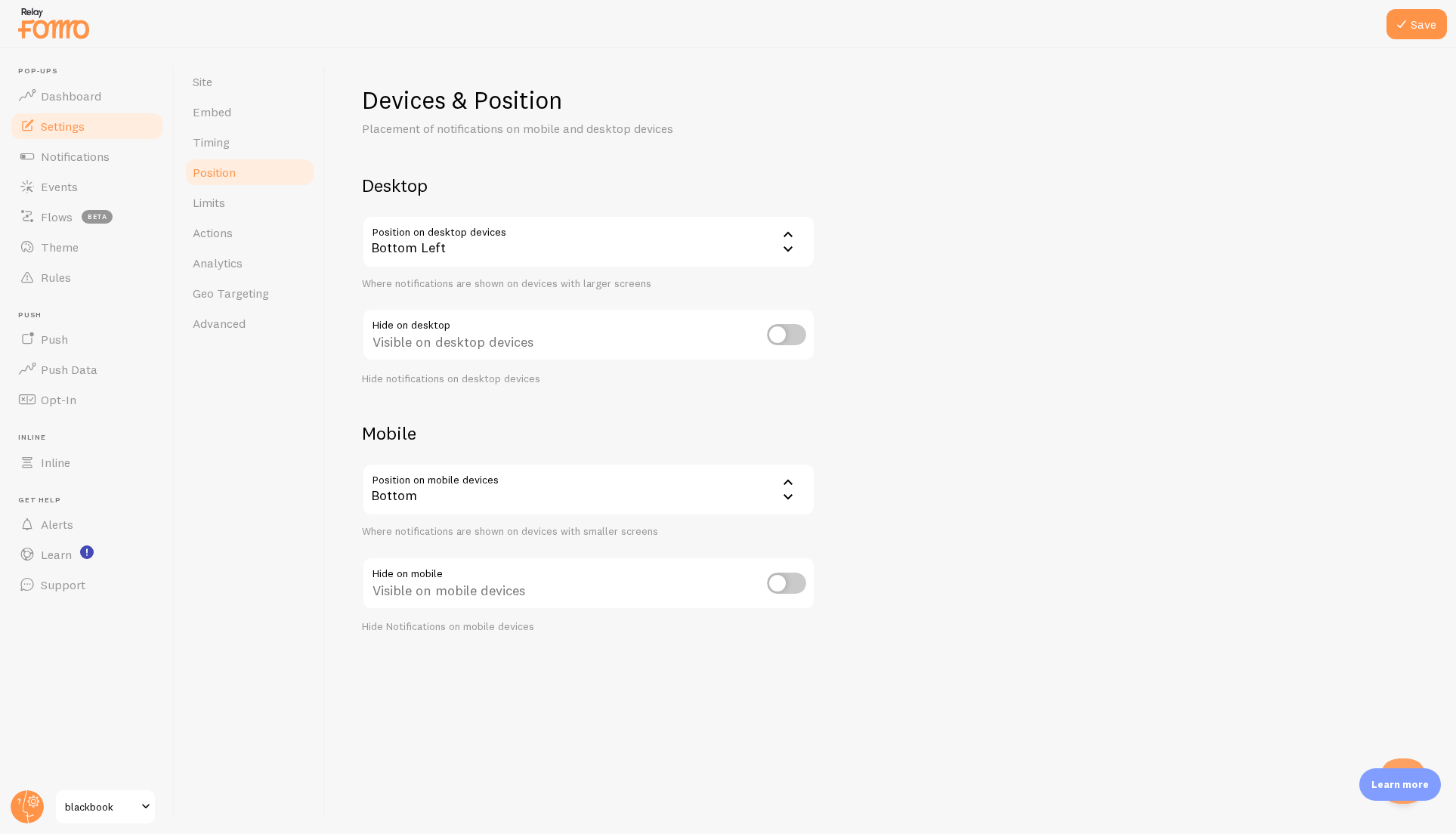
click at [921, 289] on div "Devices & Position Placement of notifications on mobile and desktop devices Des…" at bounding box center [890, 359] width 1057 height 549
click at [1396, 31] on icon at bounding box center [1401, 24] width 18 height 18
click at [250, 209] on link "Limits" at bounding box center [249, 202] width 132 height 30
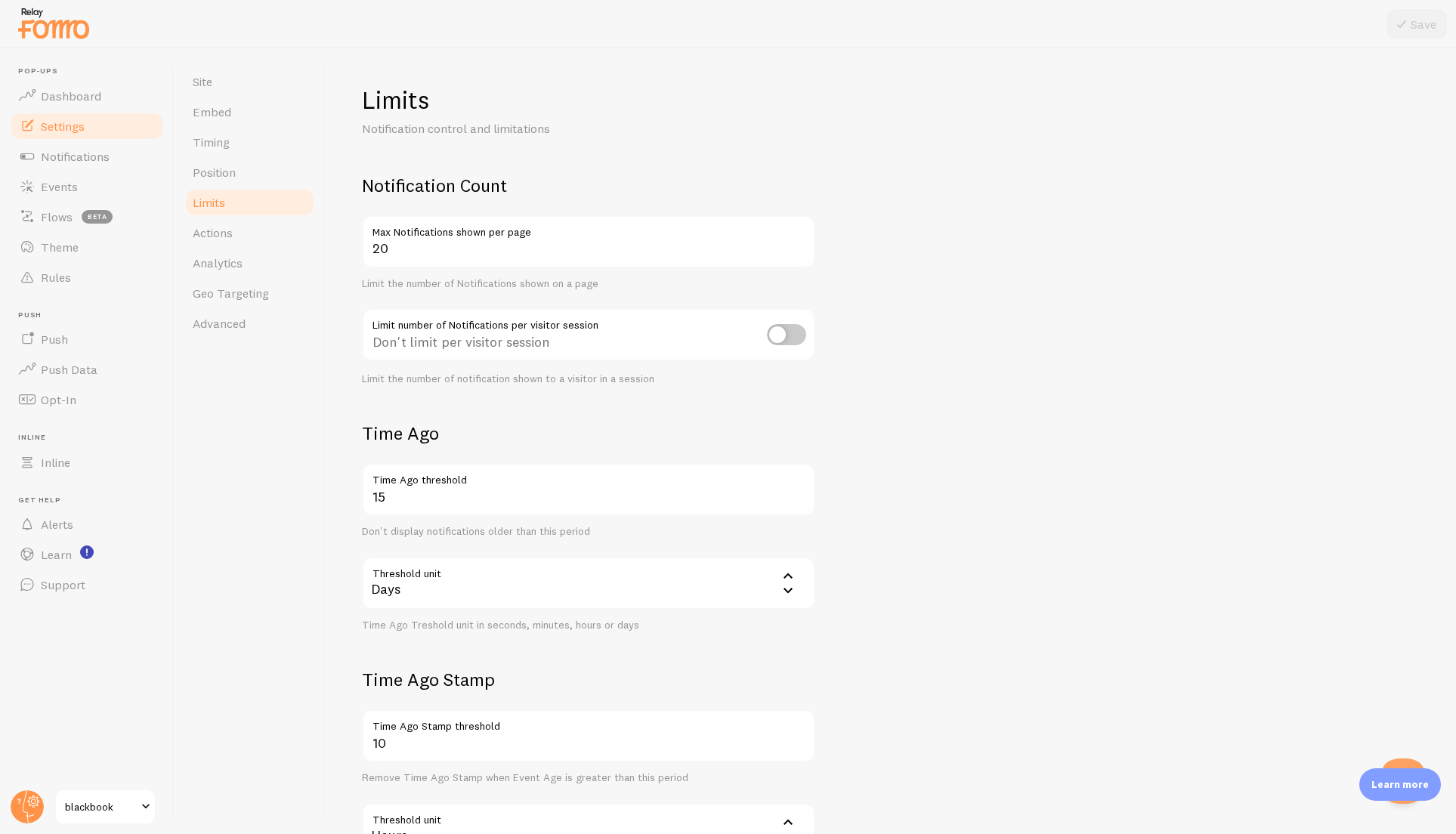
scroll to position [145, 0]
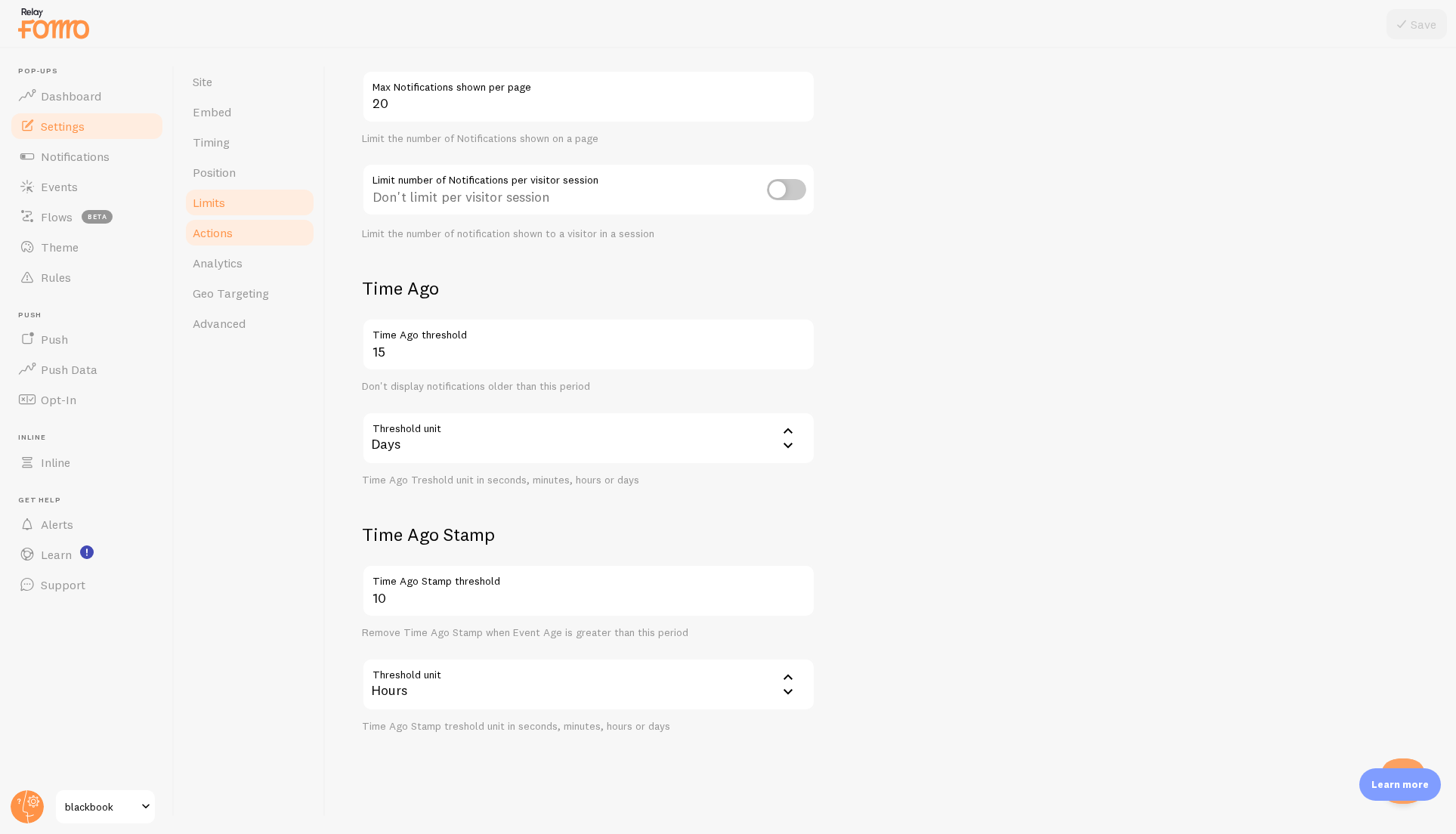
click at [256, 238] on link "Actions" at bounding box center [249, 233] width 132 height 30
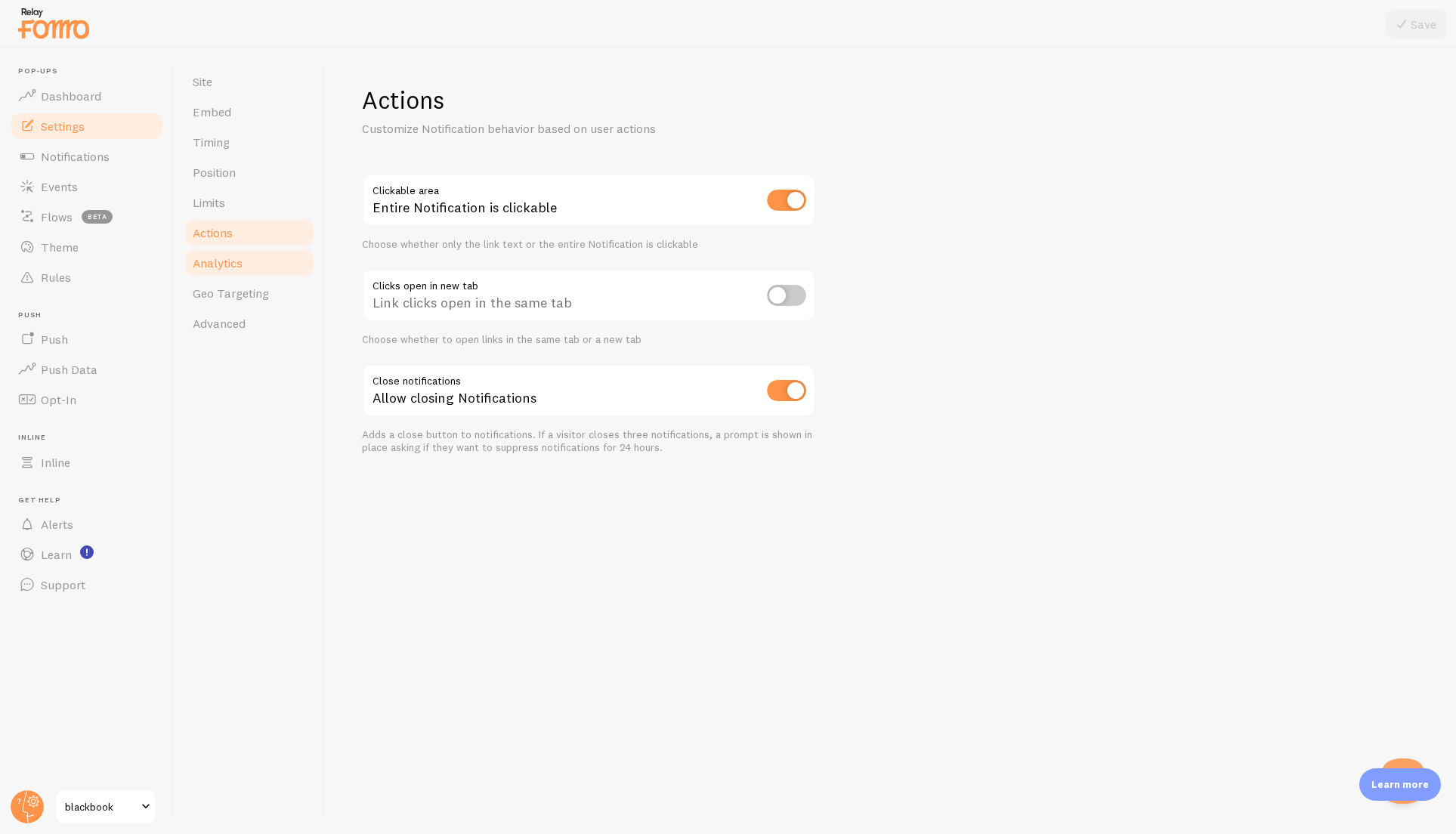
click at [267, 262] on link "Analytics" at bounding box center [249, 263] width 132 height 30
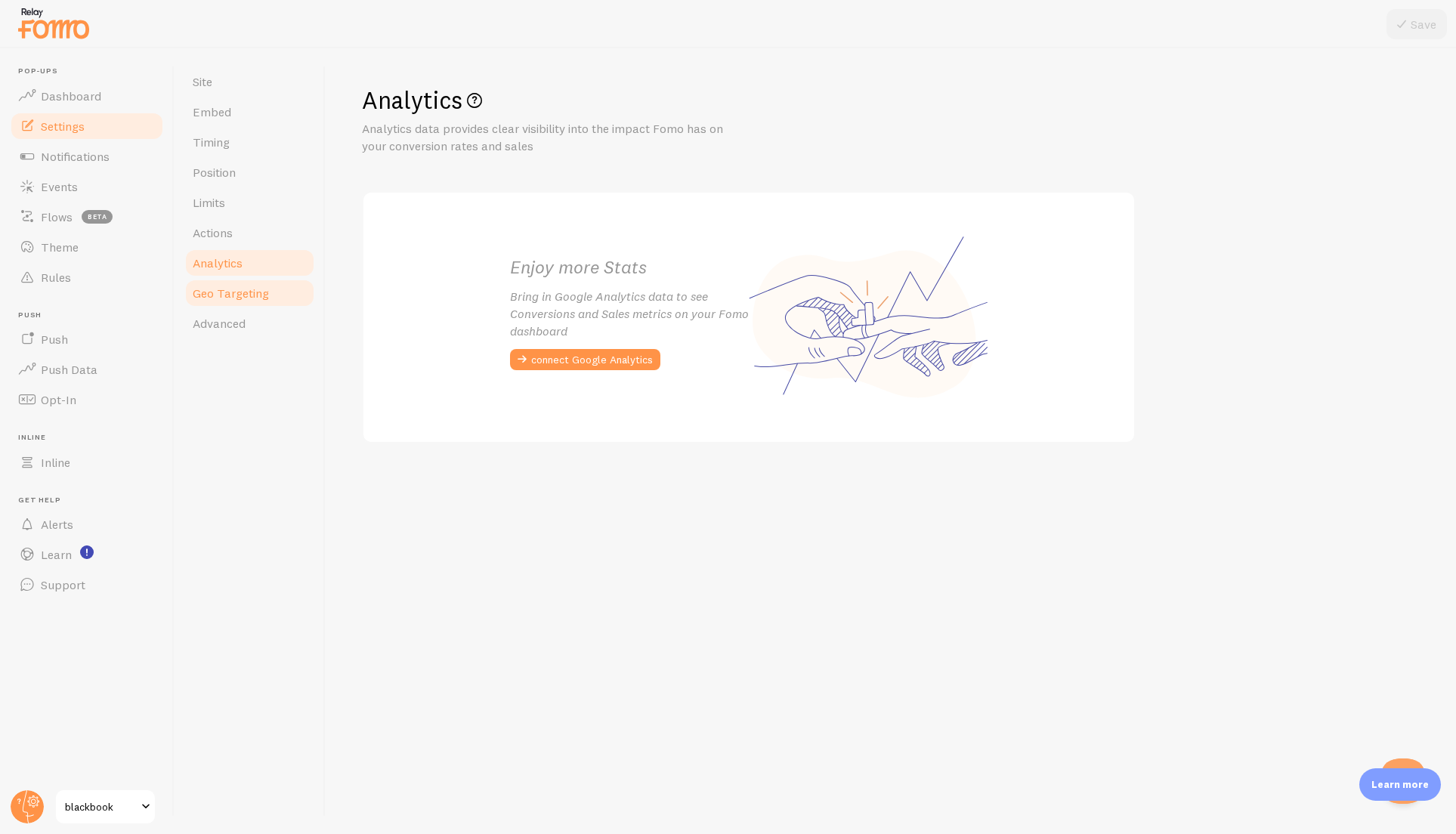
click at [259, 288] on span "Geo Targeting" at bounding box center [231, 294] width 76 height 15
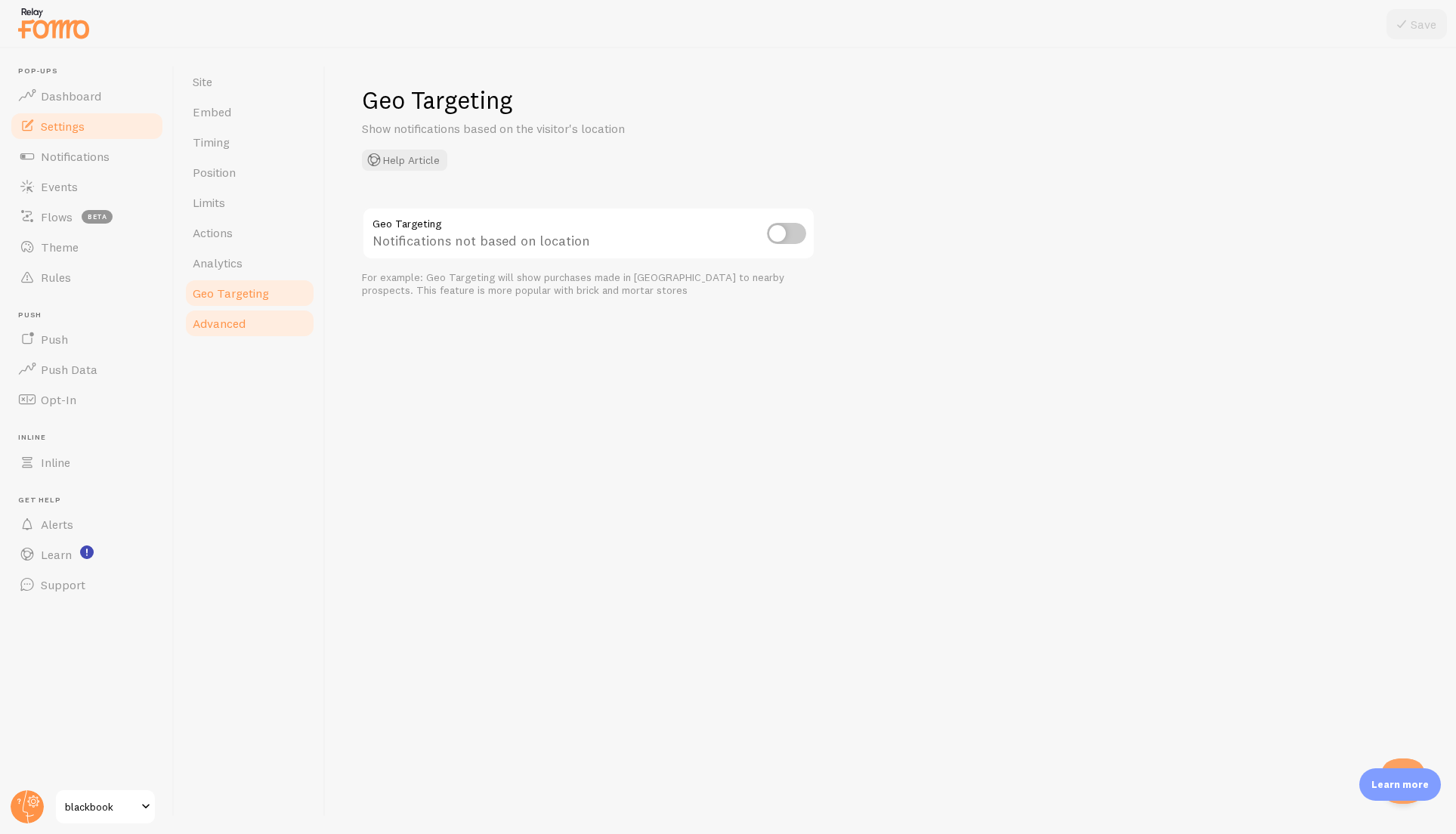
click at [252, 312] on link "Advanced" at bounding box center [249, 323] width 132 height 30
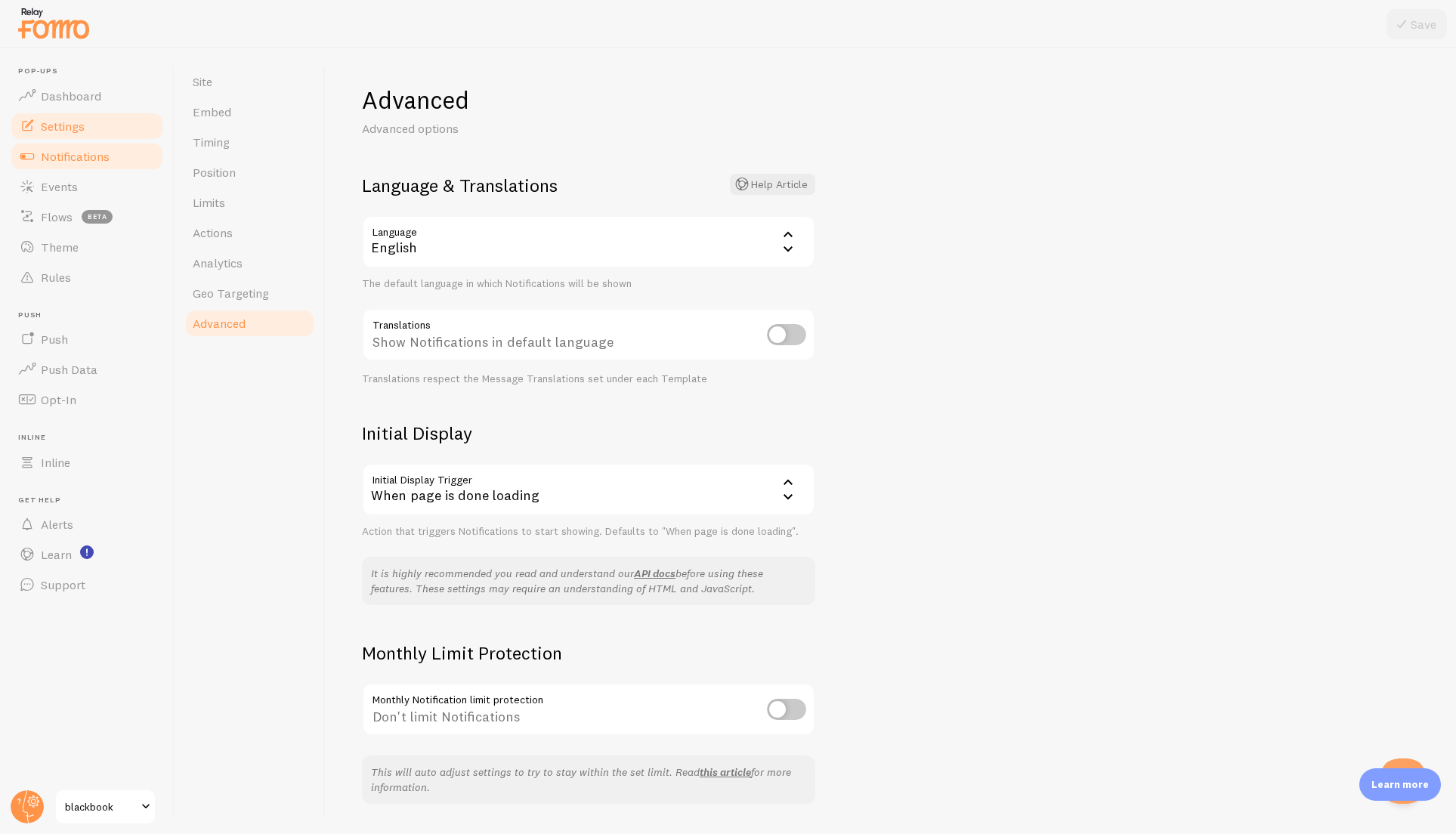
click at [90, 154] on span "Notifications" at bounding box center [75, 157] width 68 height 15
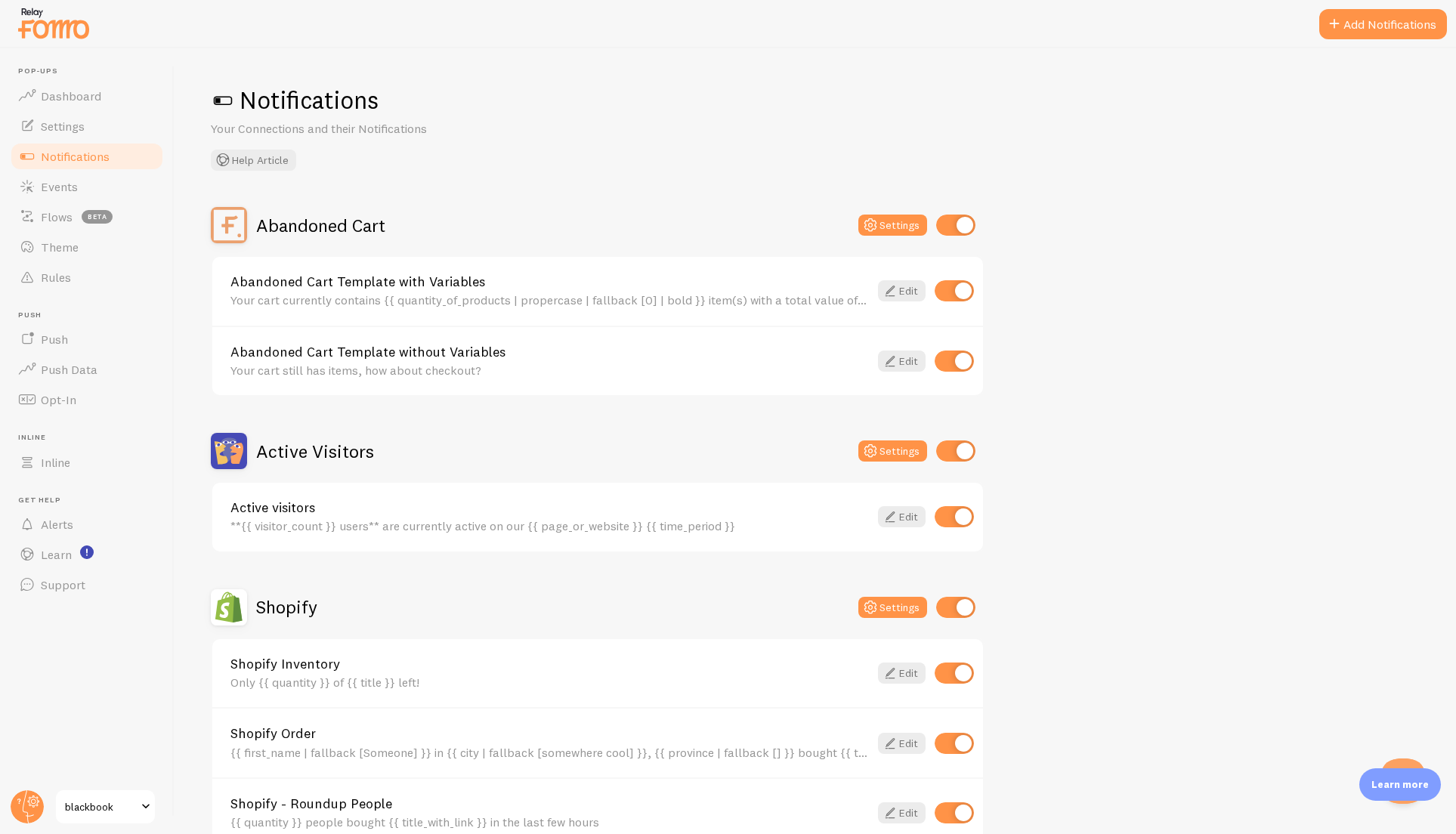
click at [959, 227] on input "checkbox" at bounding box center [955, 225] width 39 height 21
checkbox input "false"
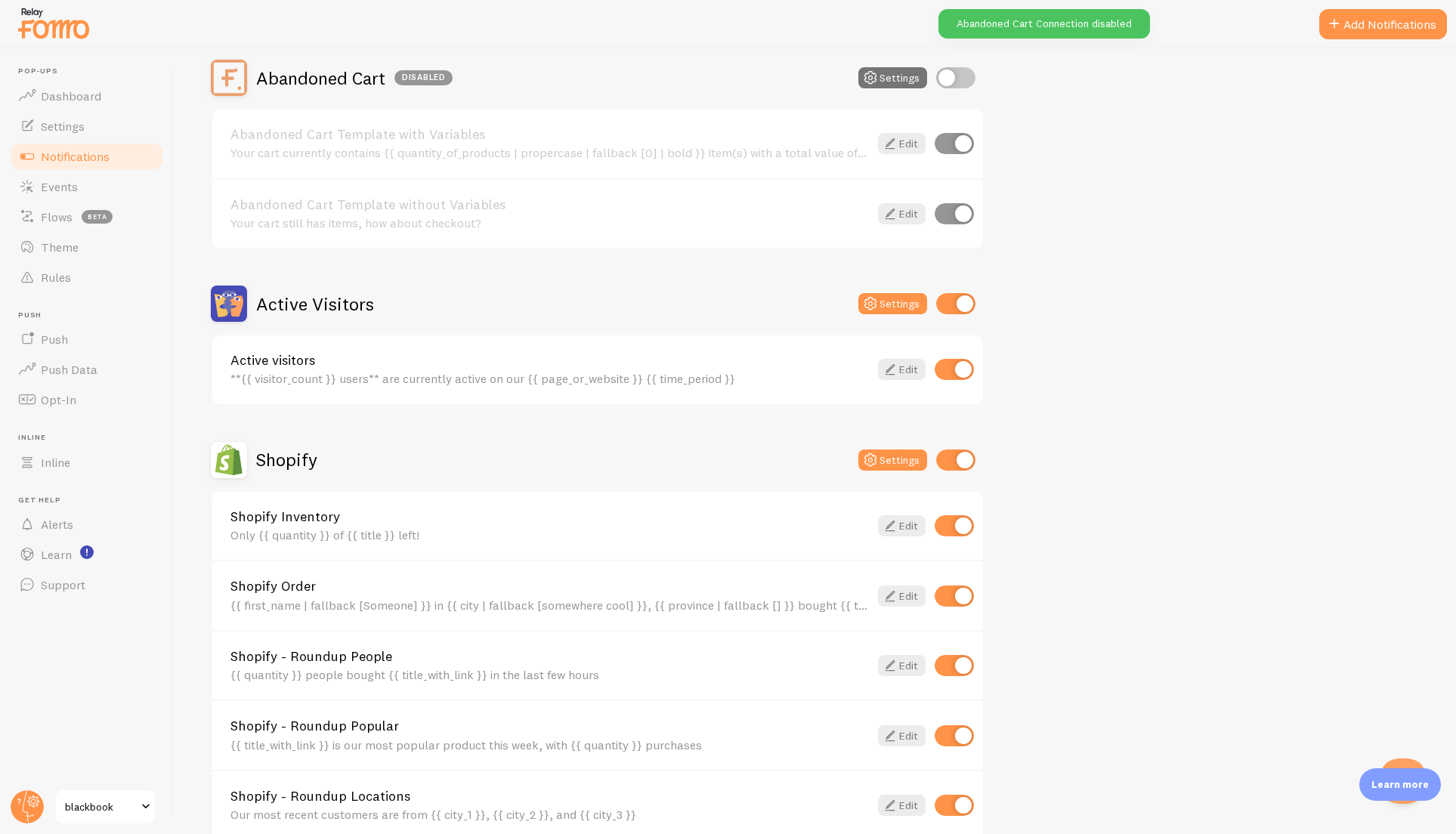
scroll to position [152, 0]
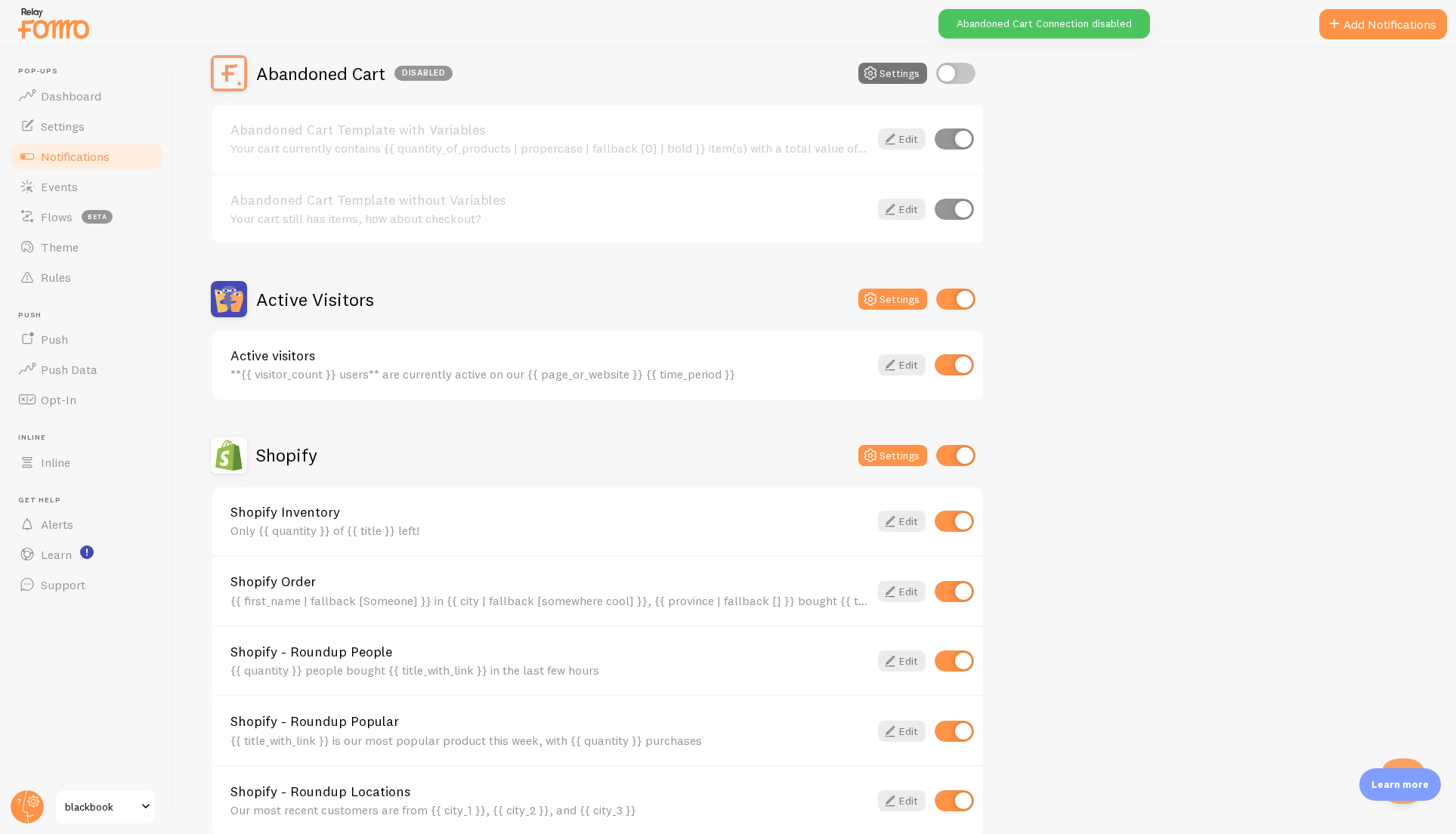
click at [955, 306] on input "checkbox" at bounding box center [955, 299] width 39 height 21
checkbox input "false"
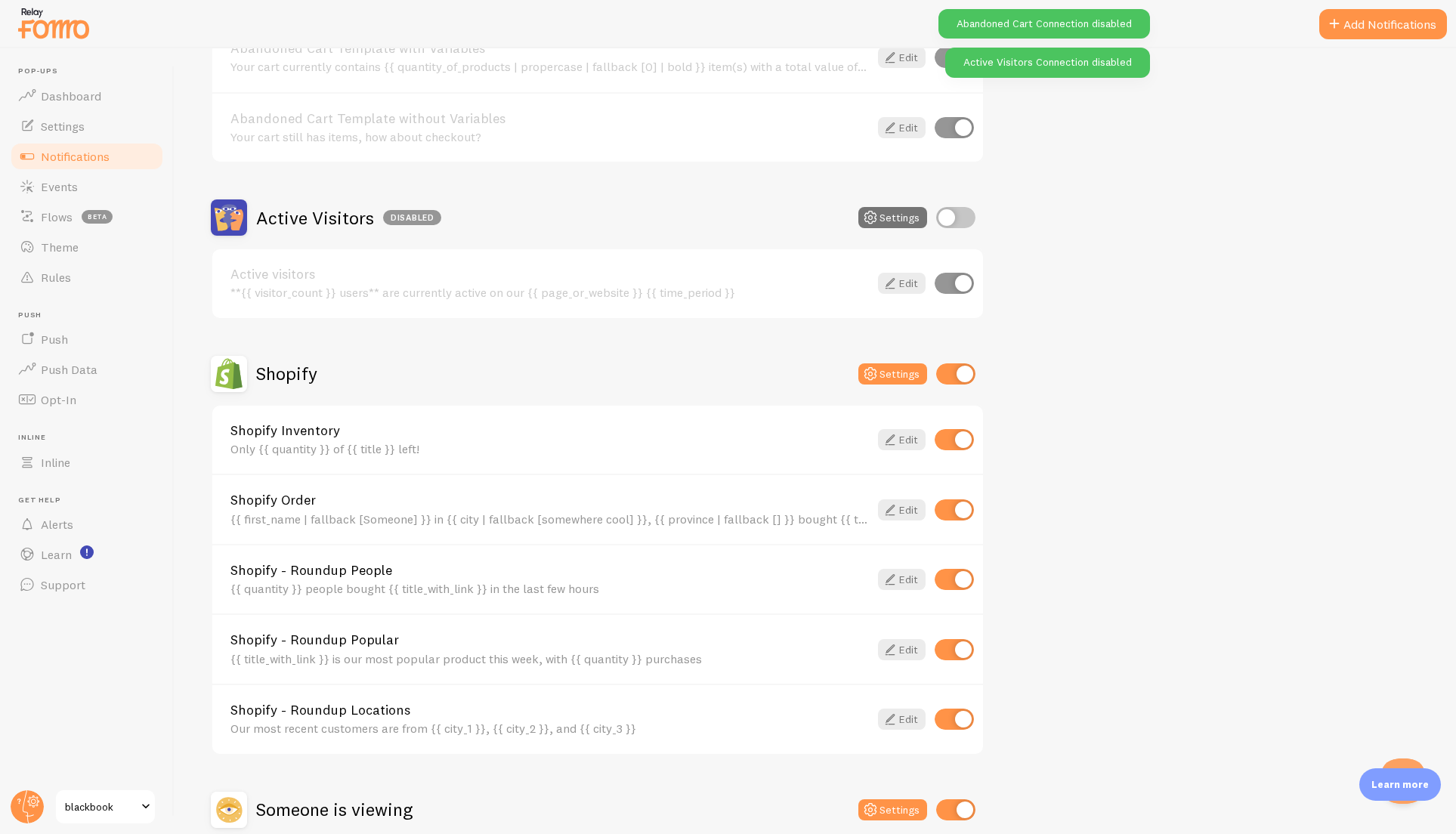
scroll to position [305, 0]
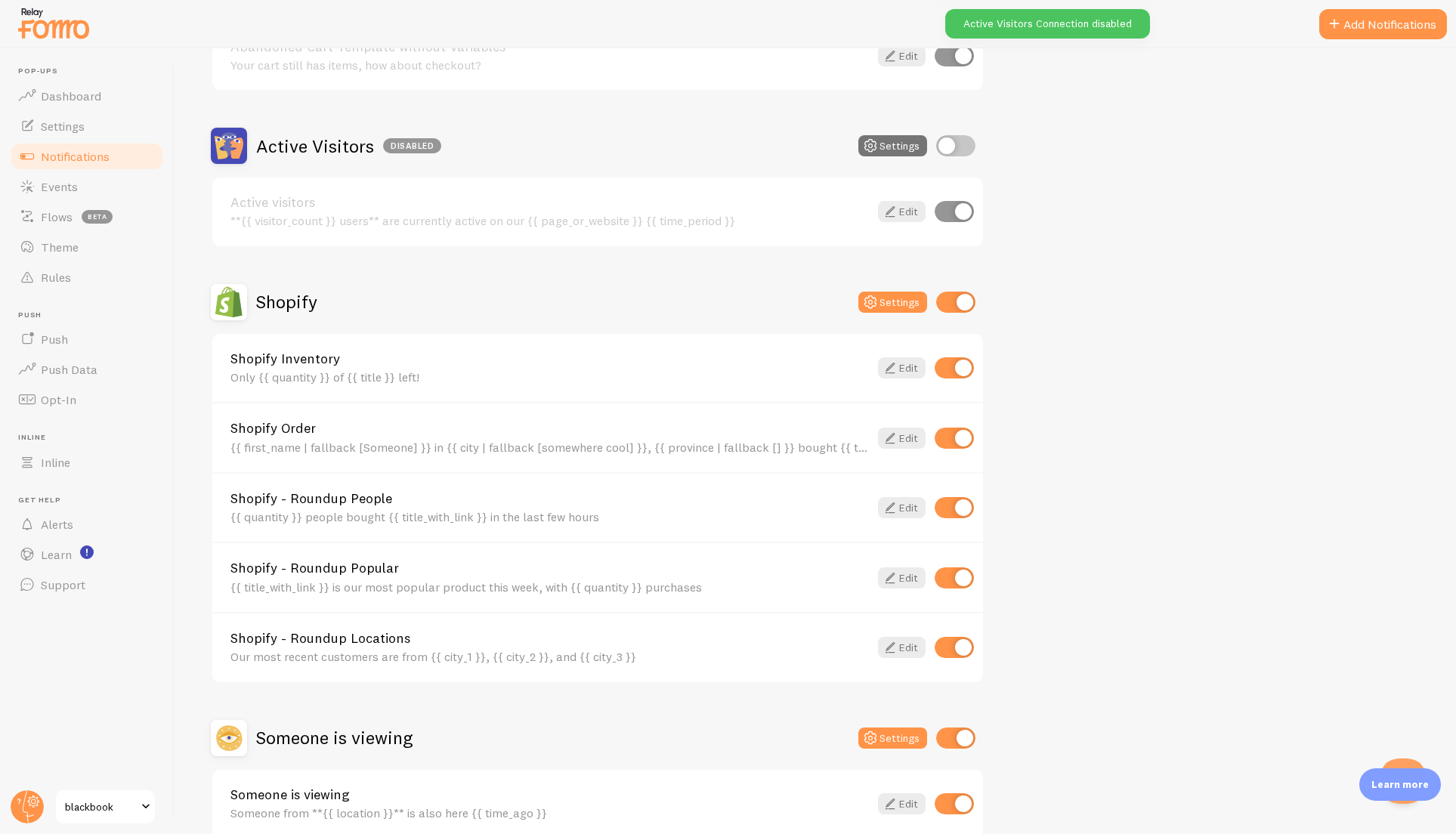
click at [963, 304] on input "checkbox" at bounding box center [955, 302] width 39 height 21
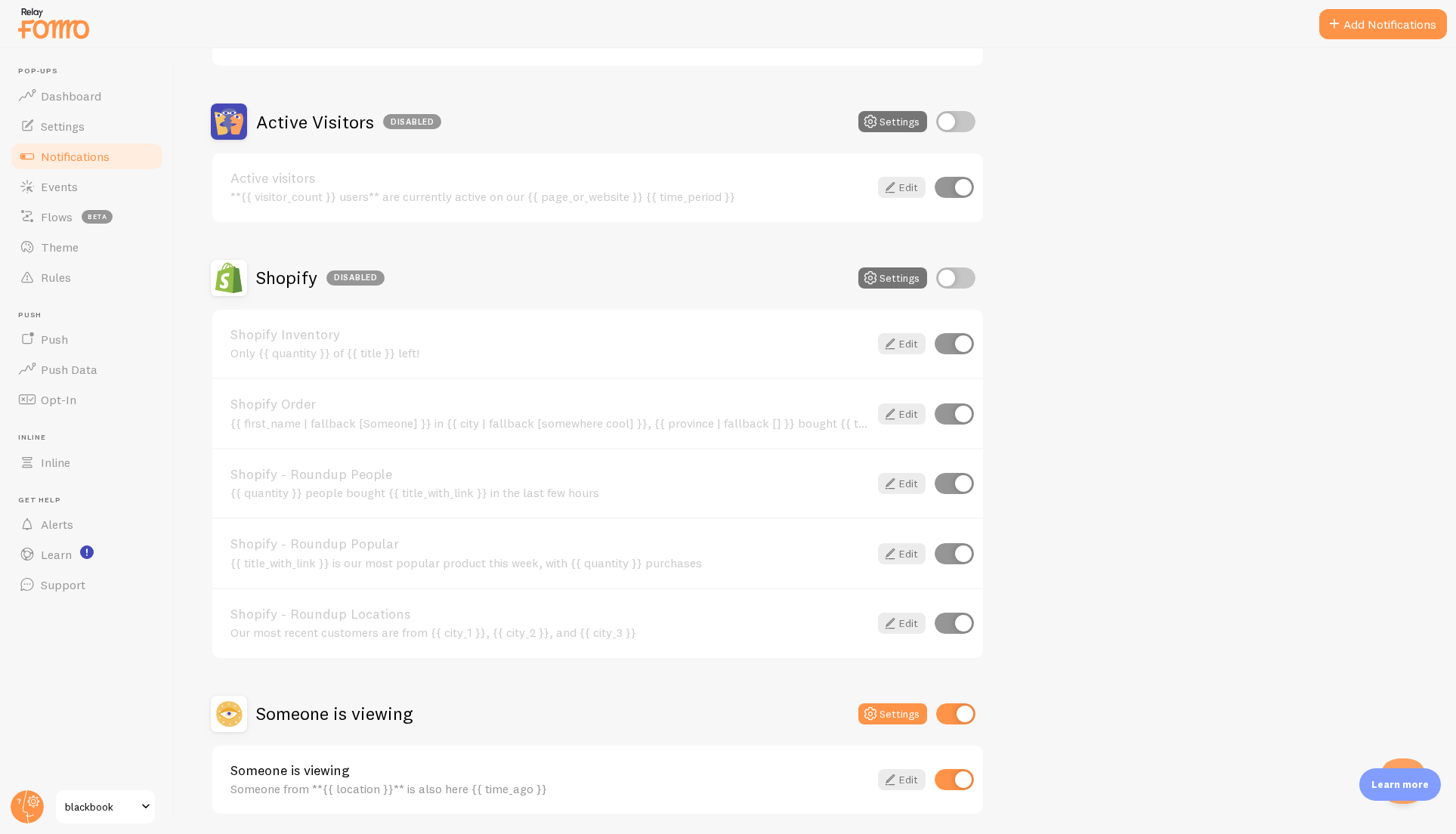
scroll to position [356, 0]
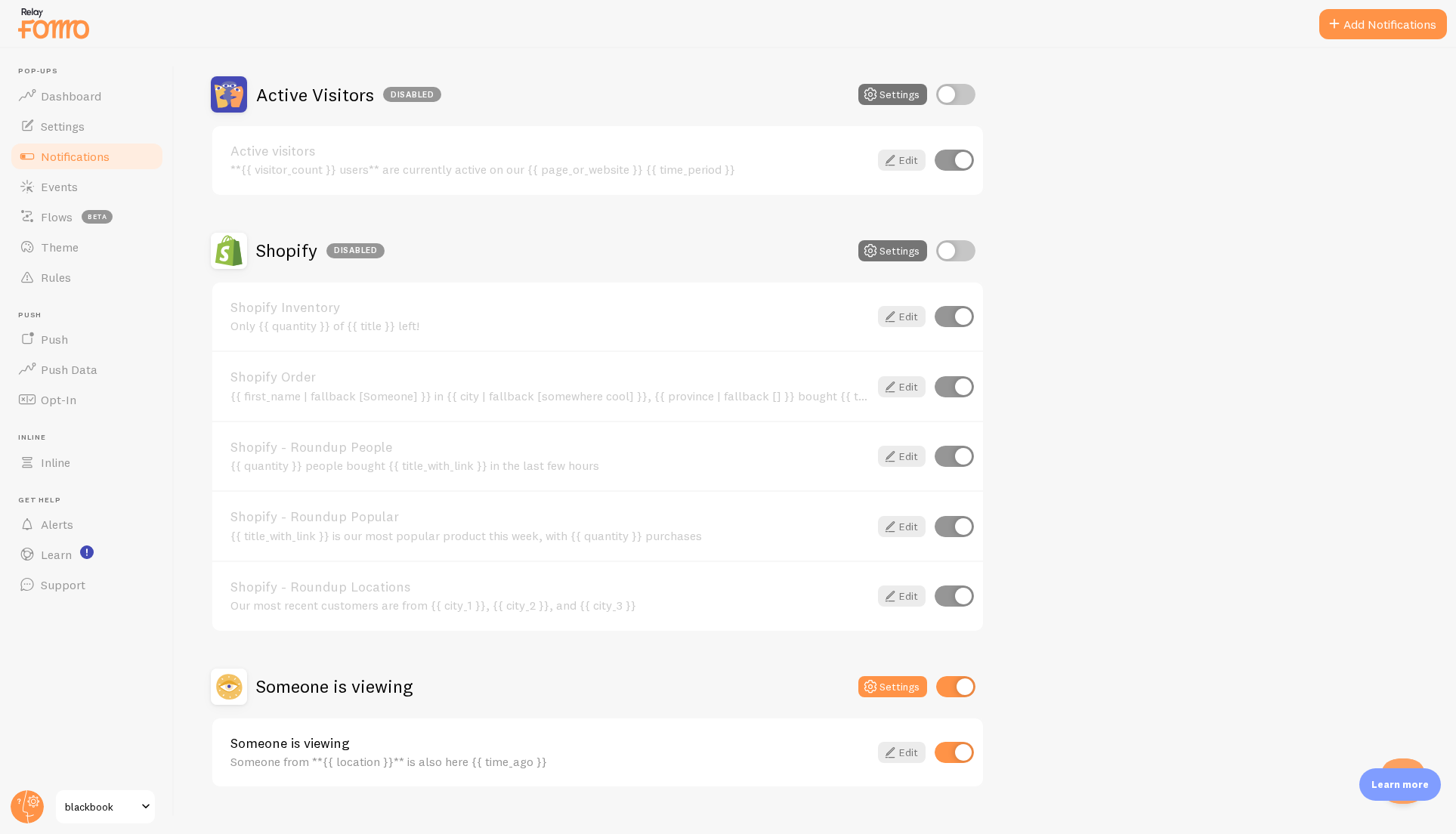
click at [958, 254] on input "checkbox" at bounding box center [955, 251] width 39 height 21
checkbox input "true"
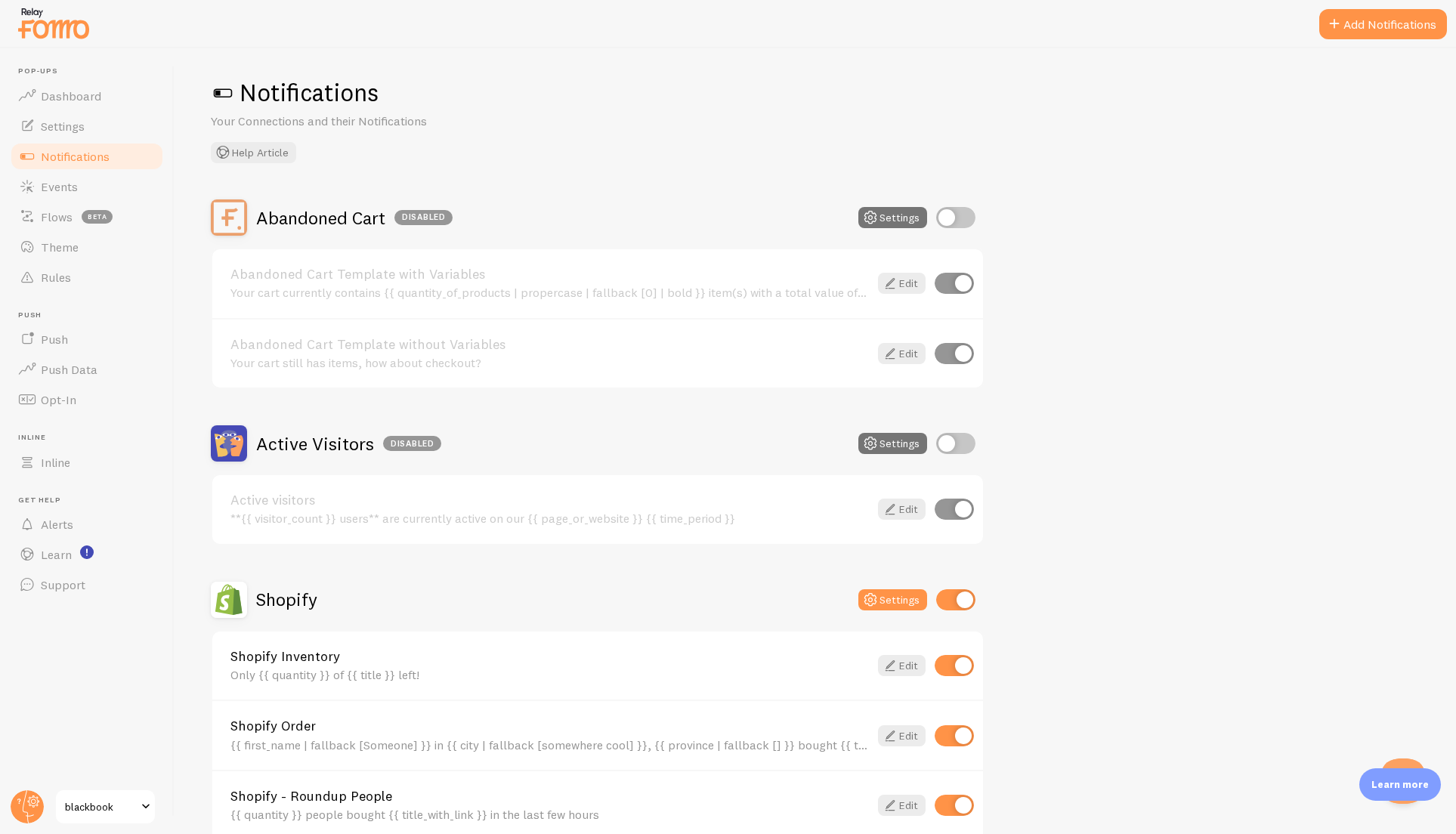
scroll to position [0, 0]
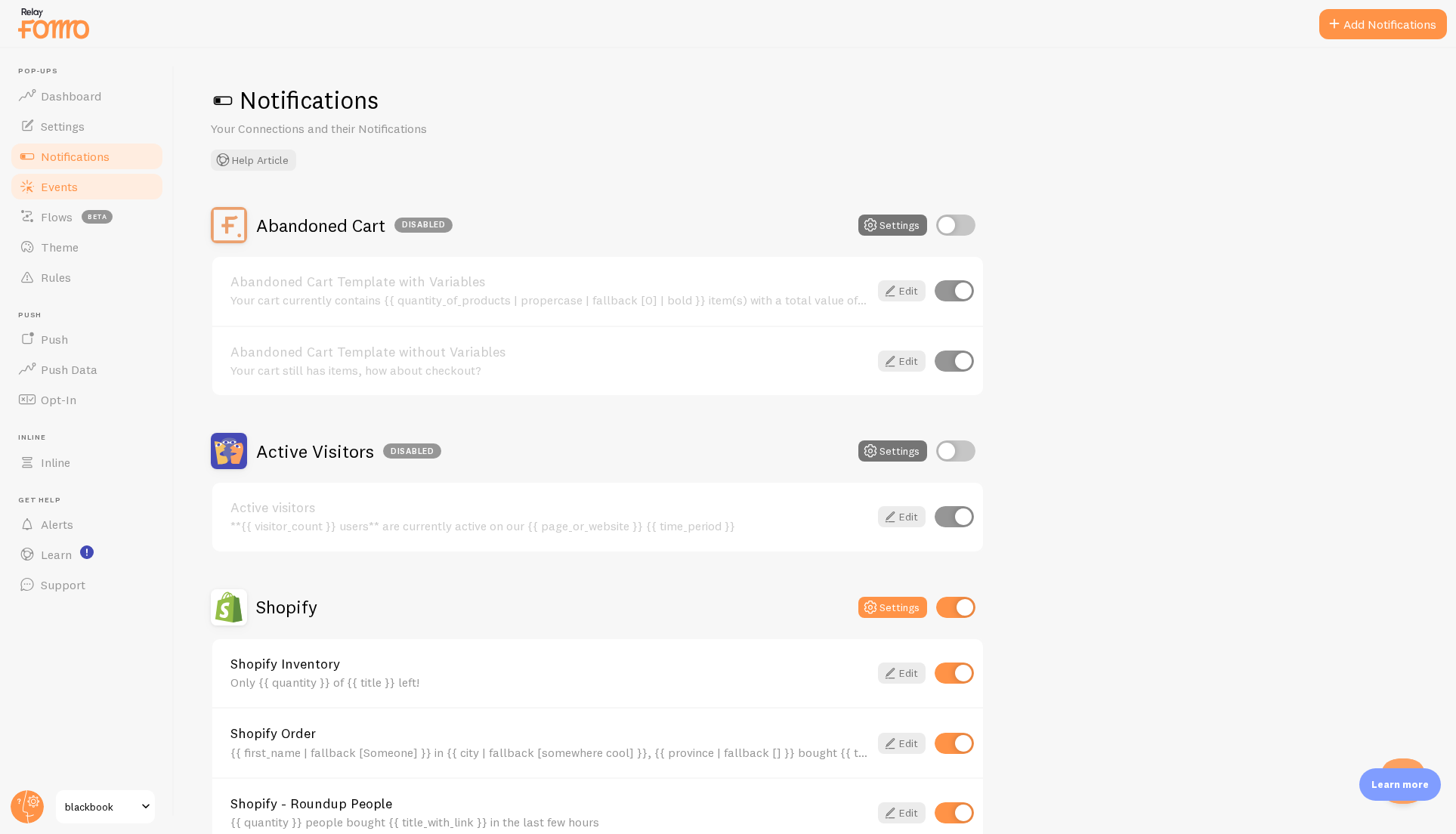
click at [56, 179] on span "Events" at bounding box center [59, 186] width 37 height 15
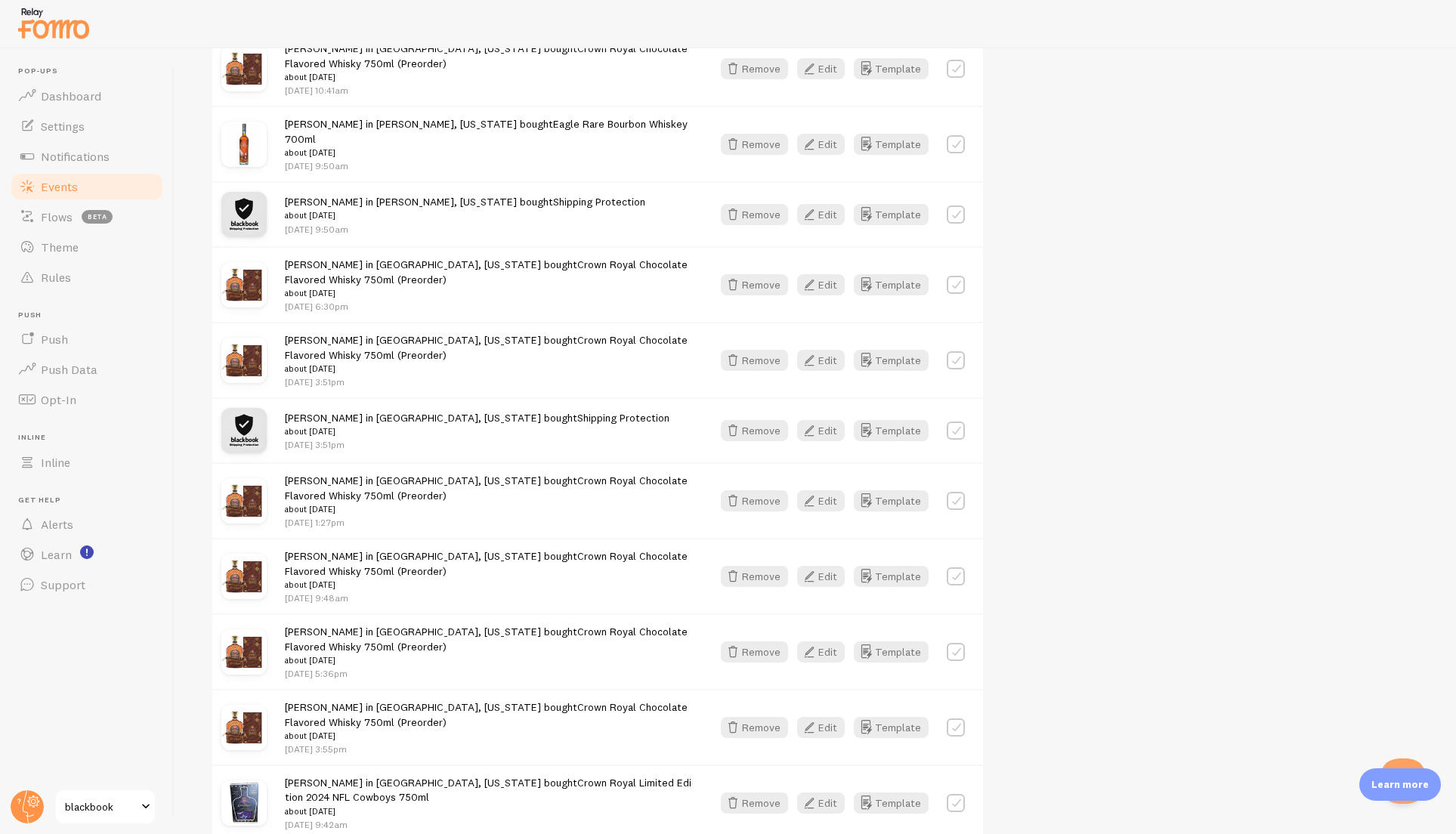
scroll to position [1908, 0]
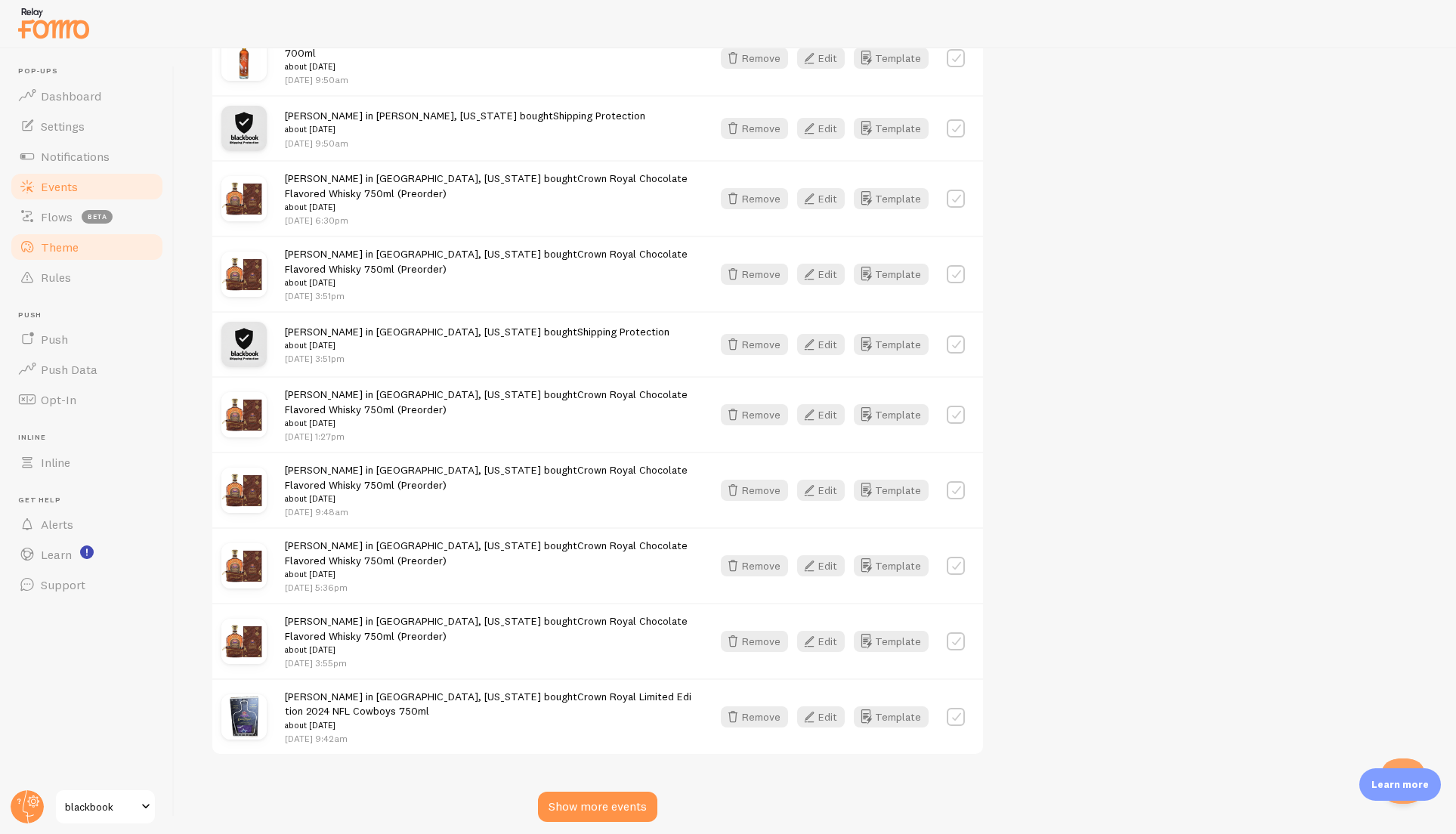
click at [49, 248] on span "Theme" at bounding box center [60, 247] width 38 height 15
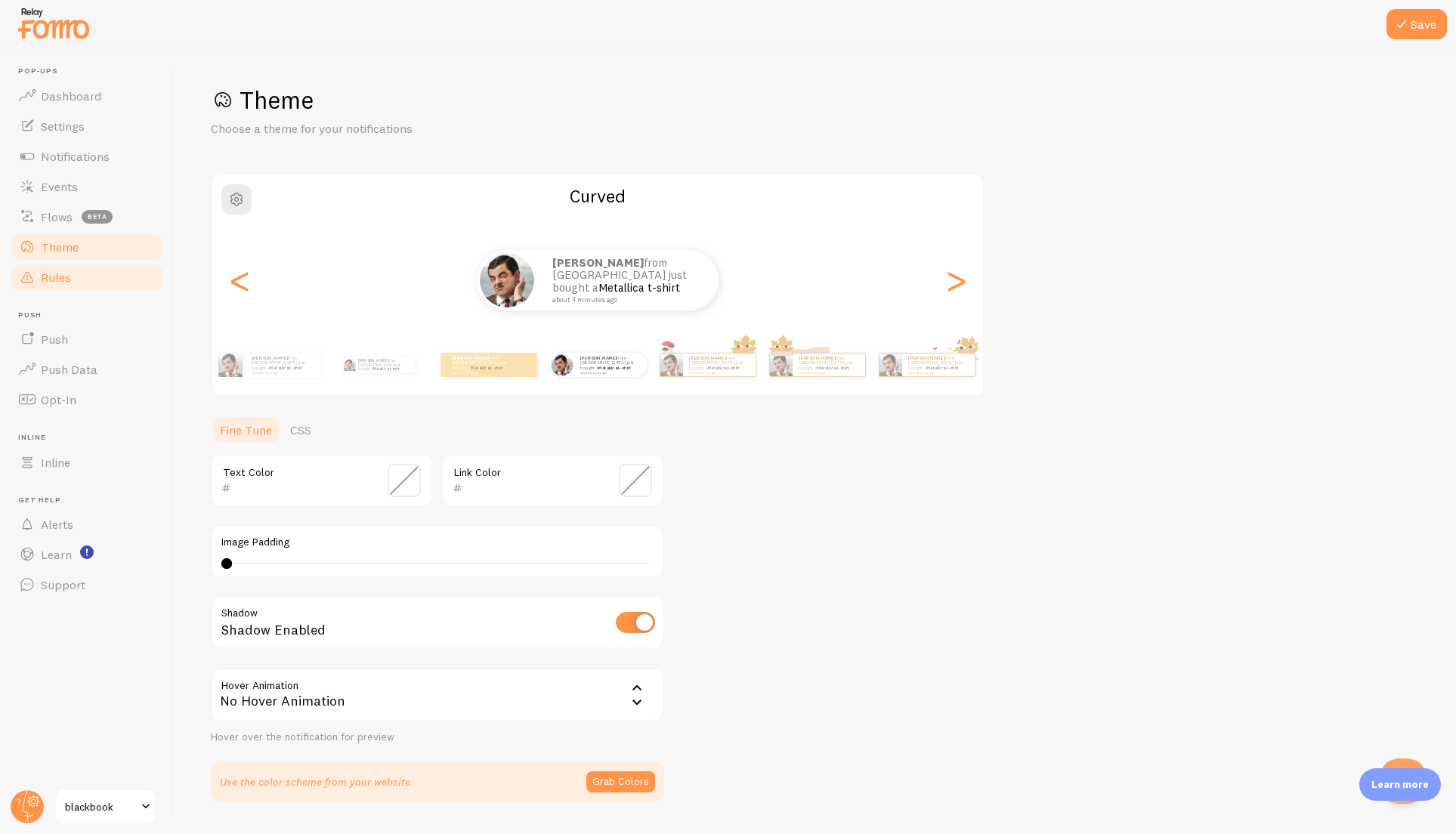
click at [61, 277] on span "Rules" at bounding box center [56, 277] width 30 height 15
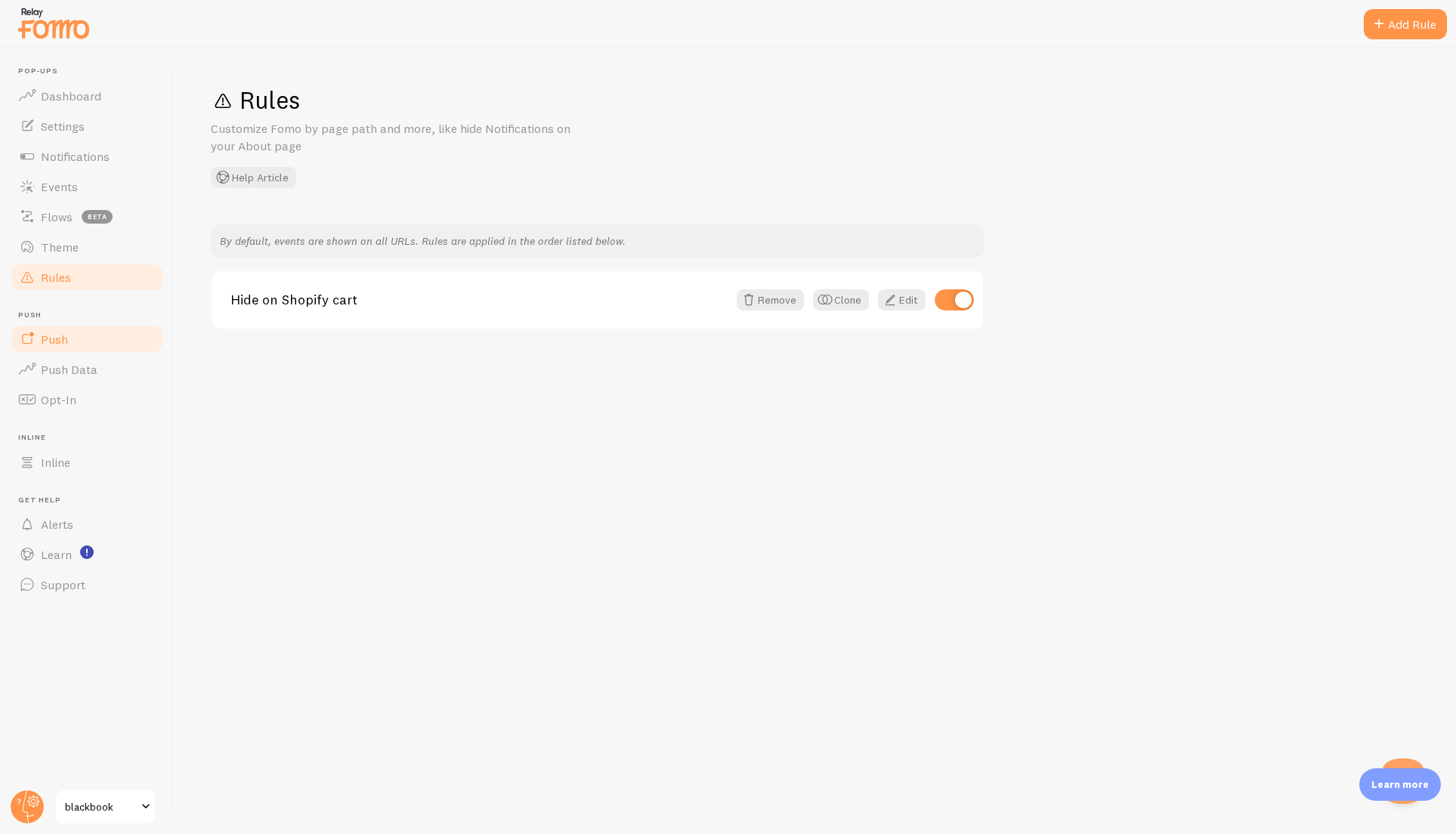
click at [77, 338] on link "Push" at bounding box center [87, 339] width 156 height 30
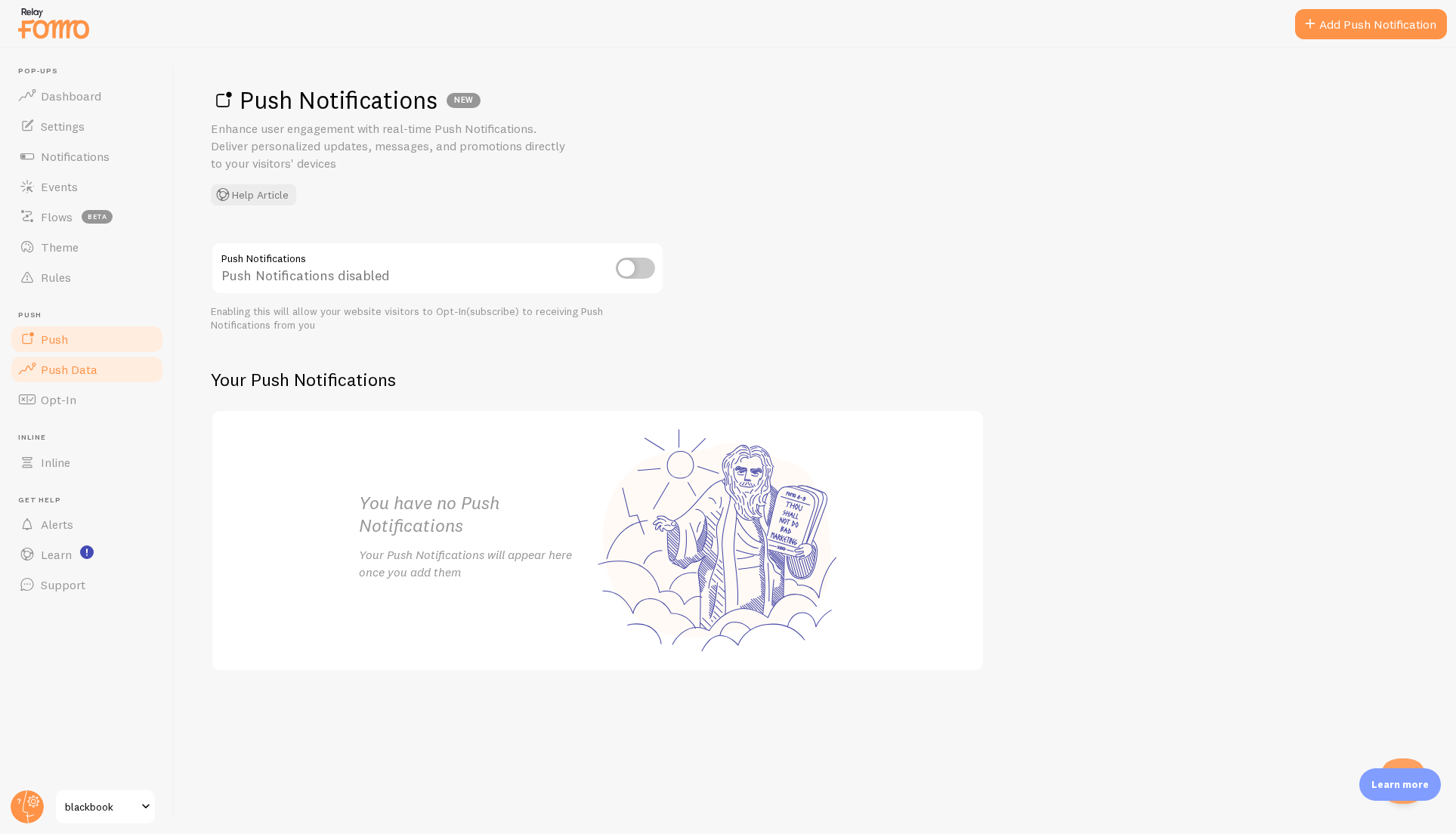
click at [86, 362] on span "Push Data" at bounding box center [69, 370] width 57 height 15
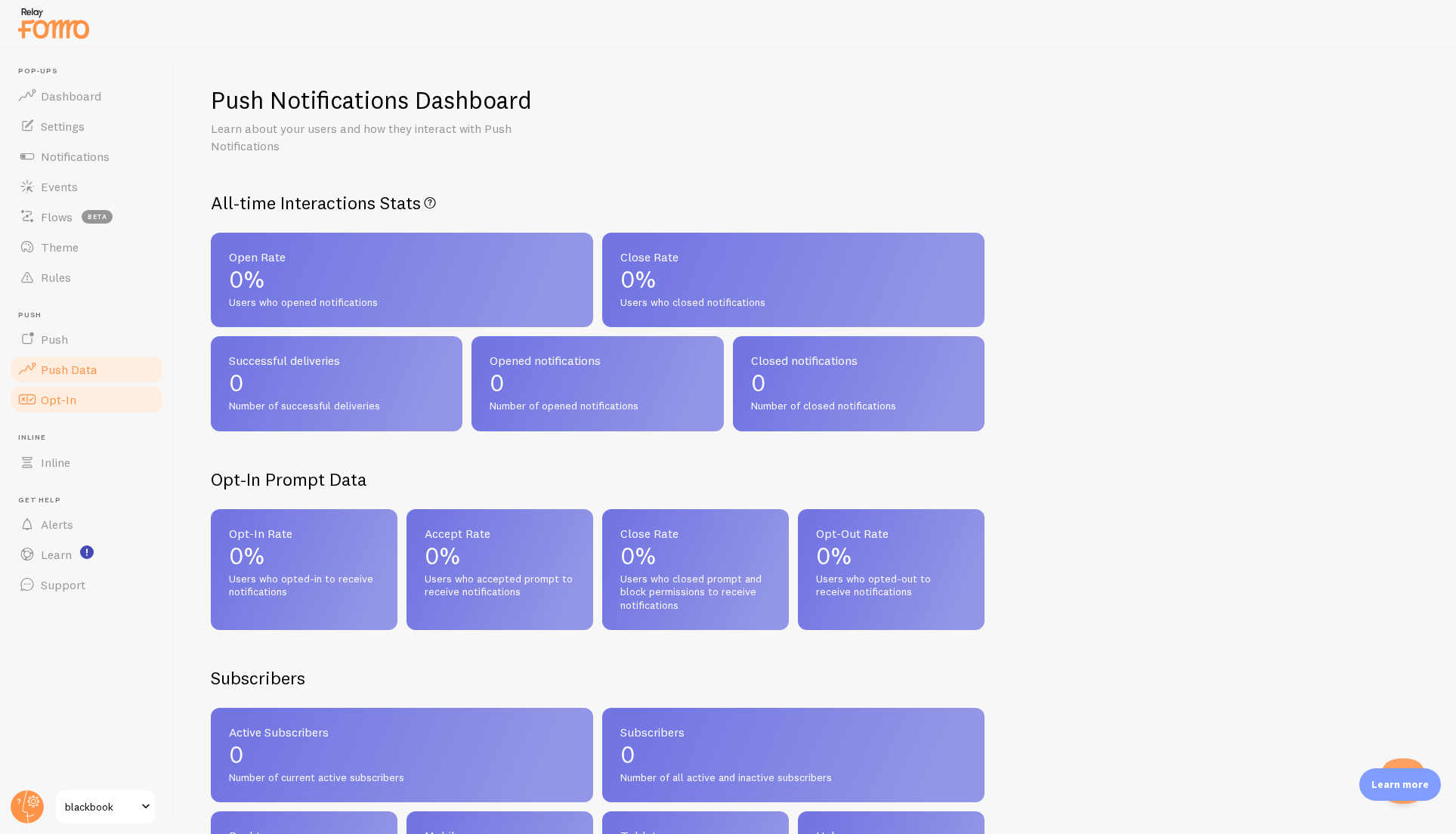
click at [85, 399] on link "Opt-In" at bounding box center [87, 400] width 156 height 30
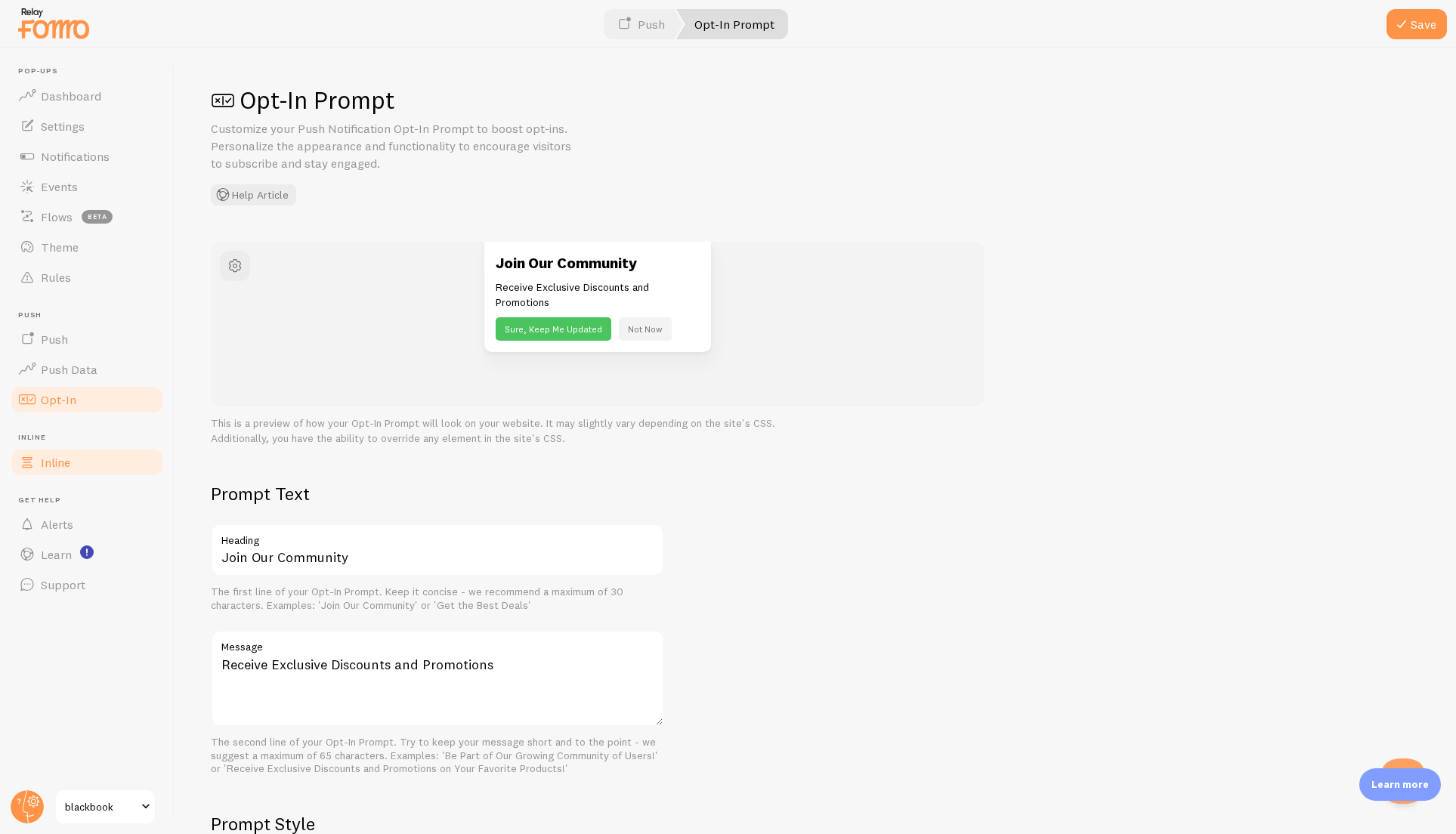
click at [86, 459] on link "Inline" at bounding box center [87, 463] width 156 height 30
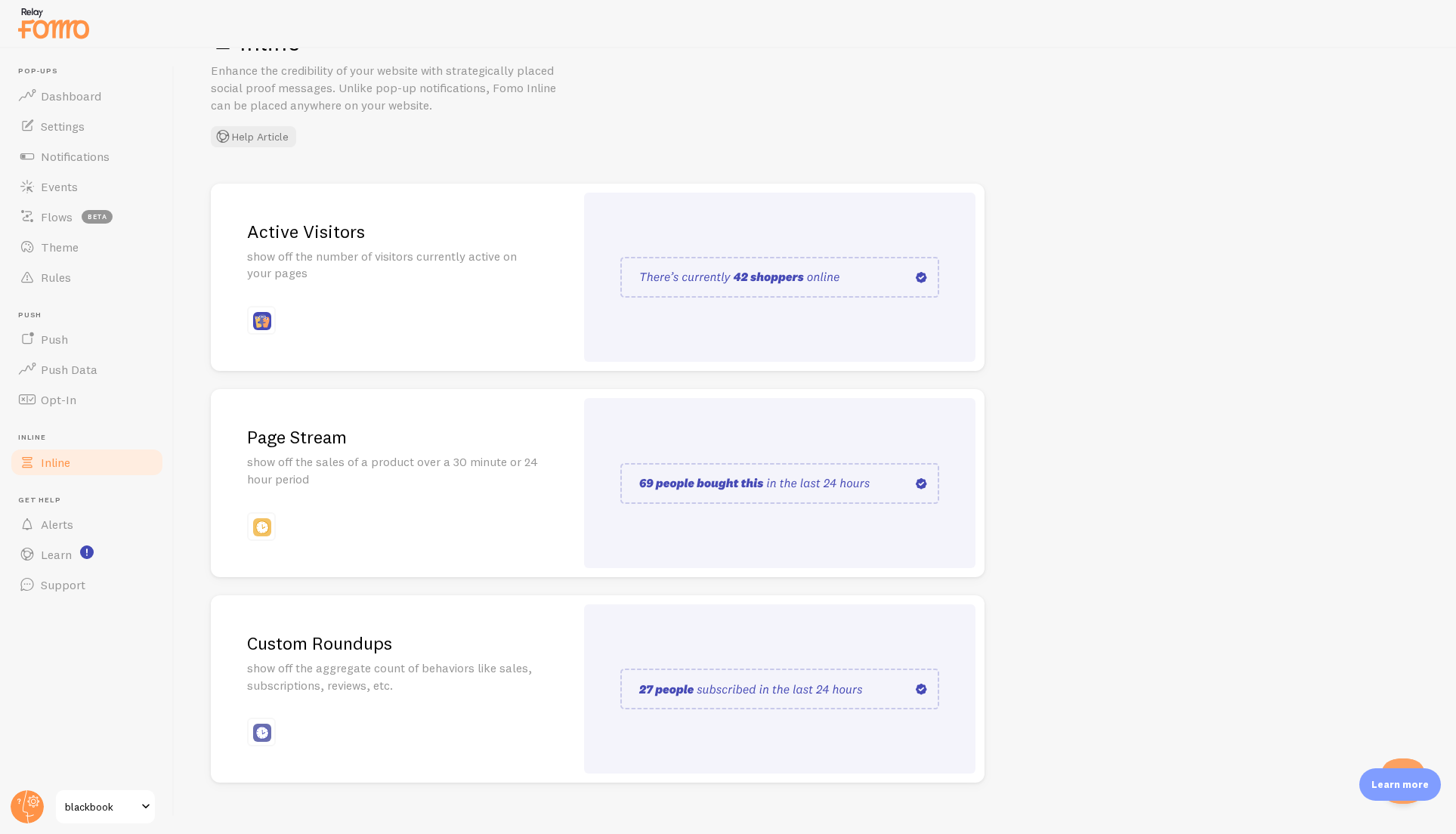
scroll to position [80, 0]
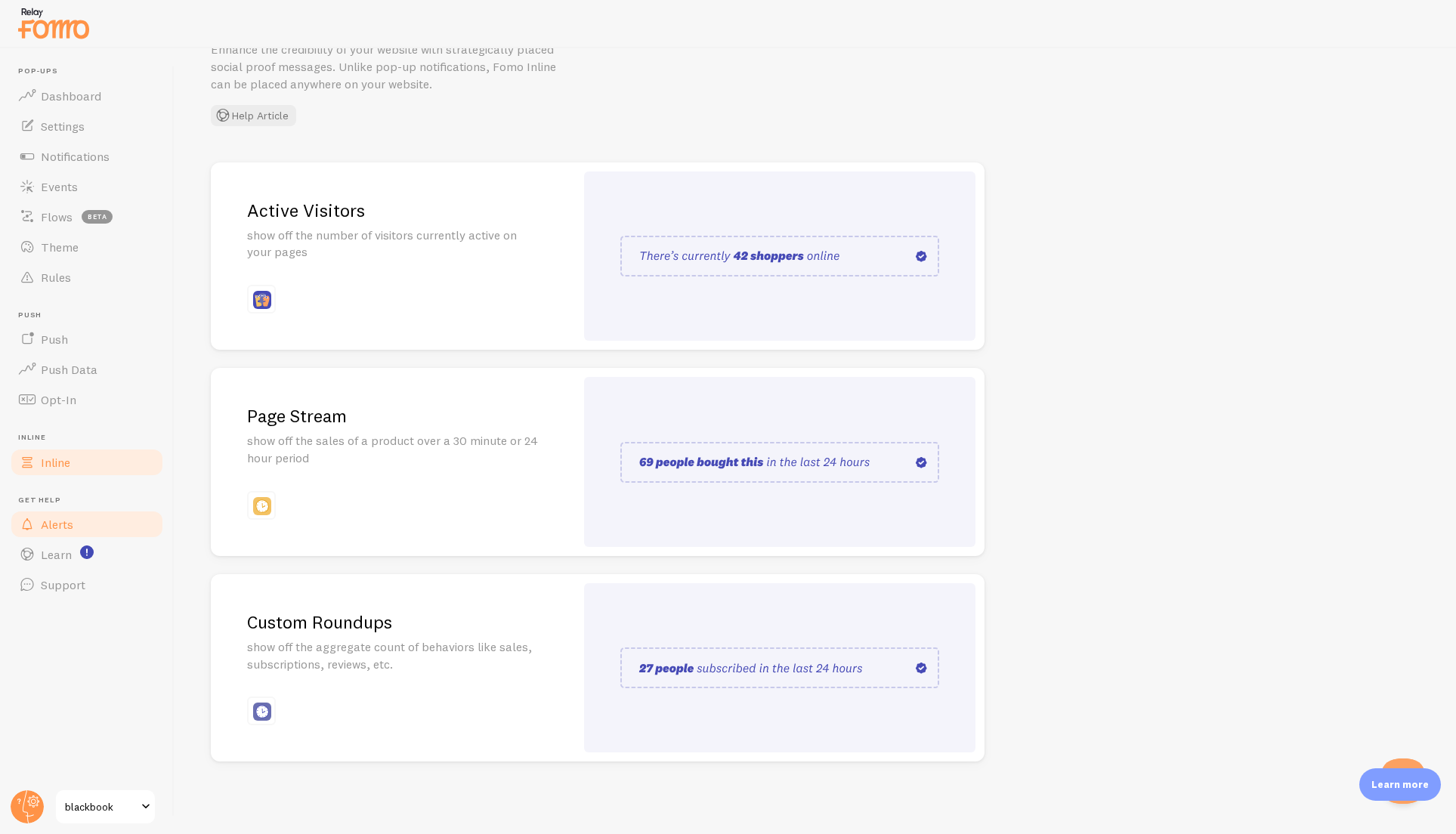
click at [73, 522] on link "Alerts" at bounding box center [87, 524] width 156 height 30
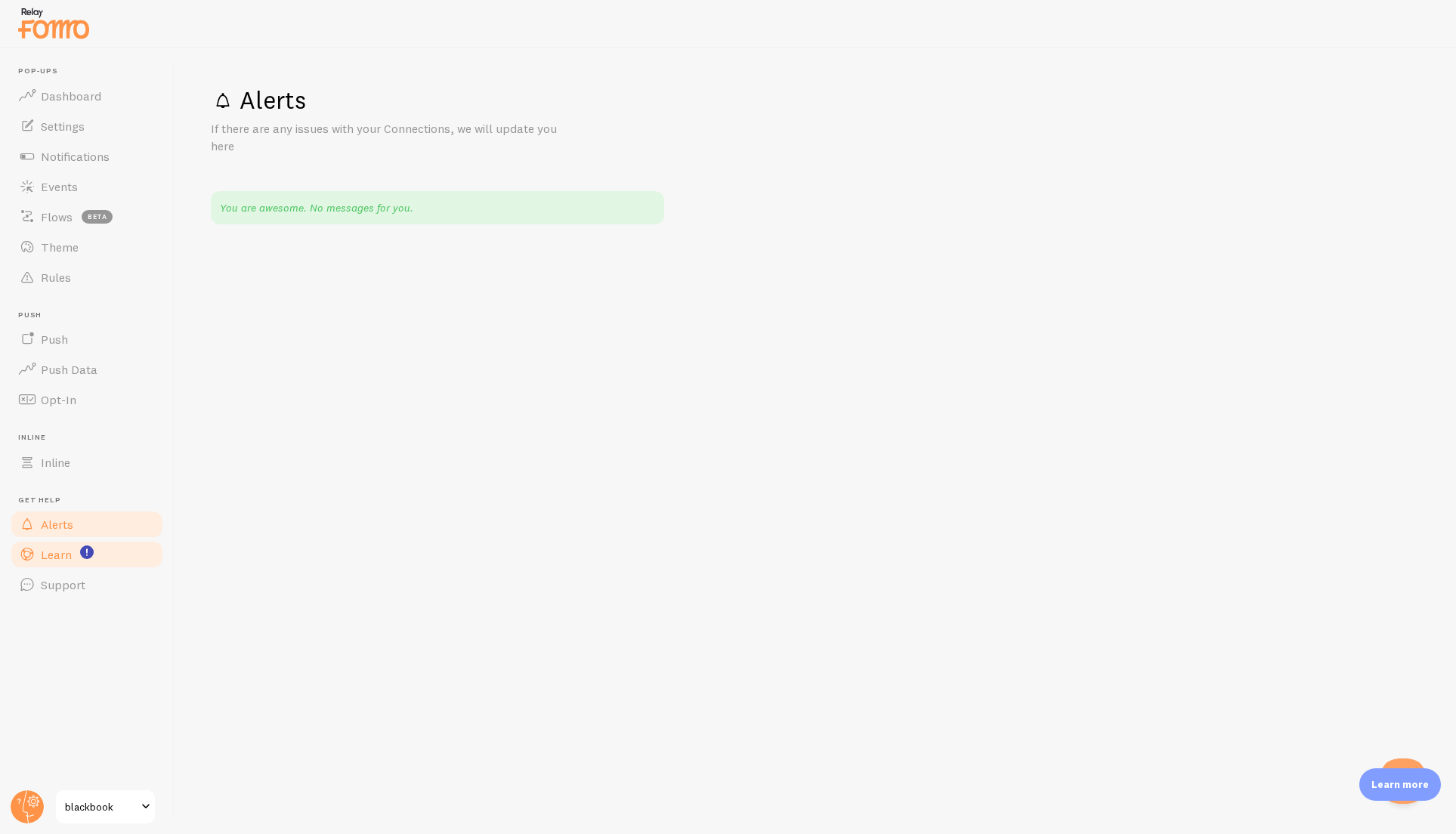
click at [58, 549] on span "Learn" at bounding box center [56, 555] width 31 height 15
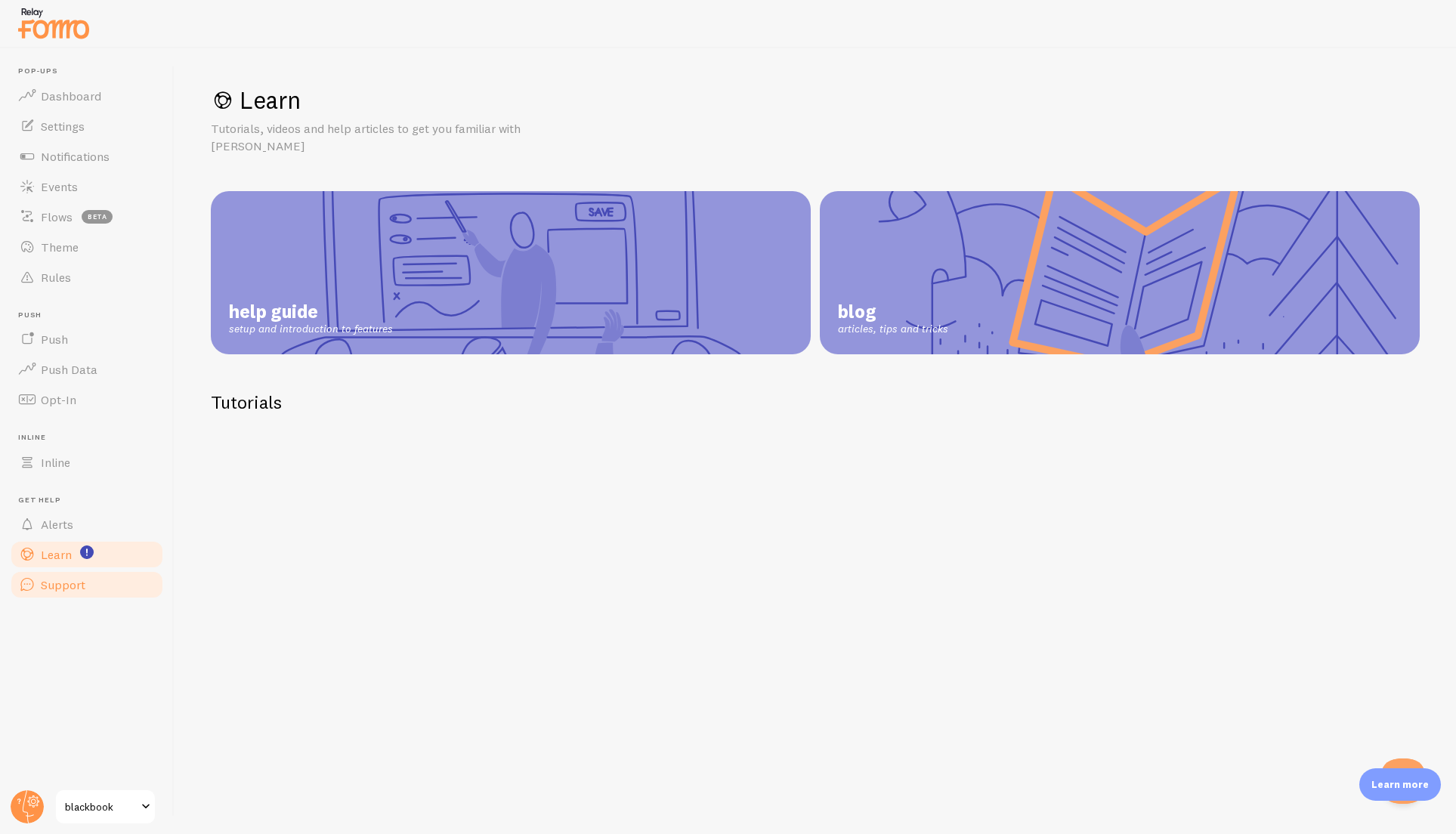
click at [61, 575] on link "Support" at bounding box center [87, 585] width 156 height 30
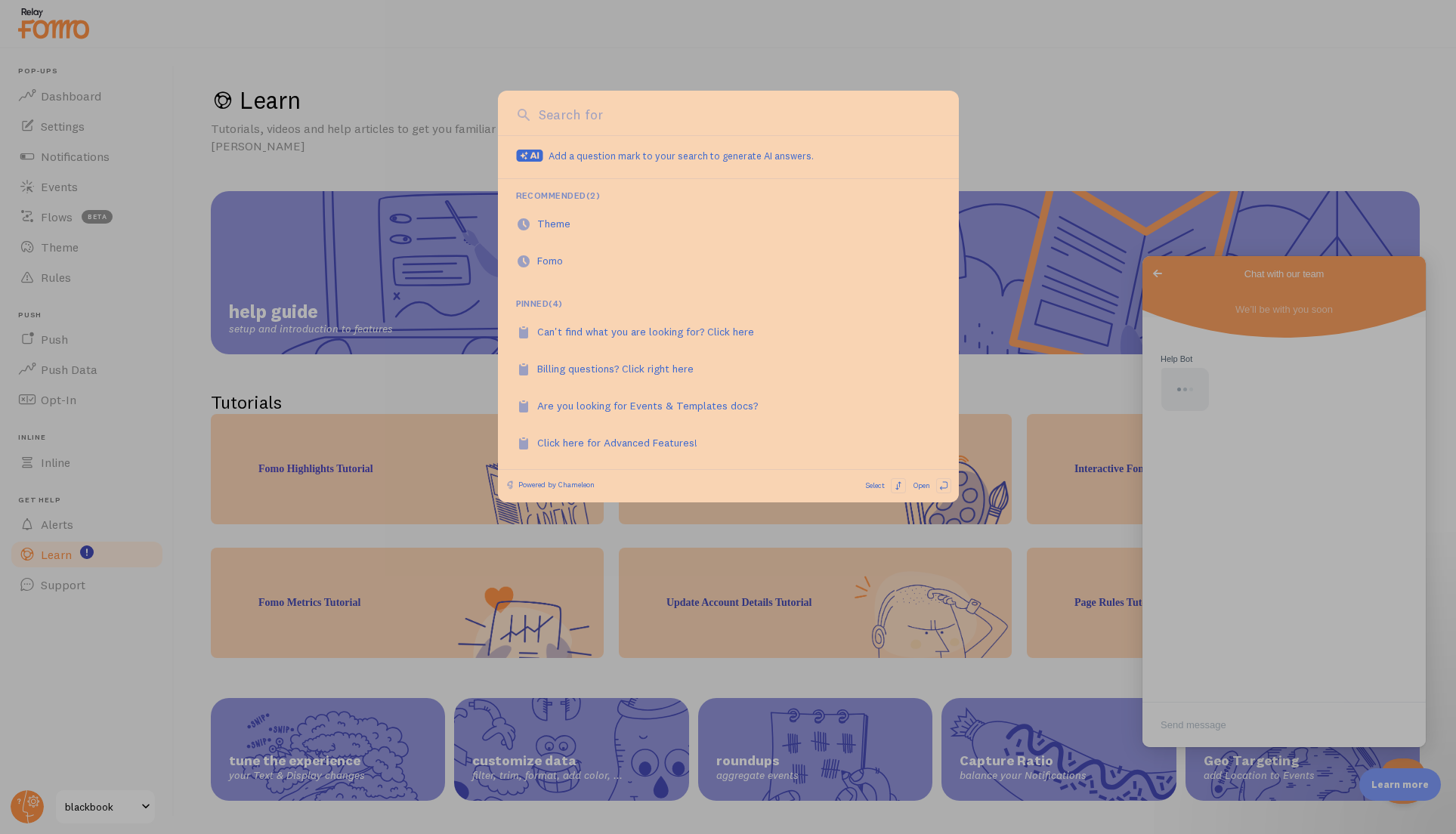
drag, startPoint x: 1120, startPoint y: 127, endPoint x: 1043, endPoint y: 194, distance: 102.1
click at [1120, 127] on div at bounding box center [728, 417] width 1456 height 834
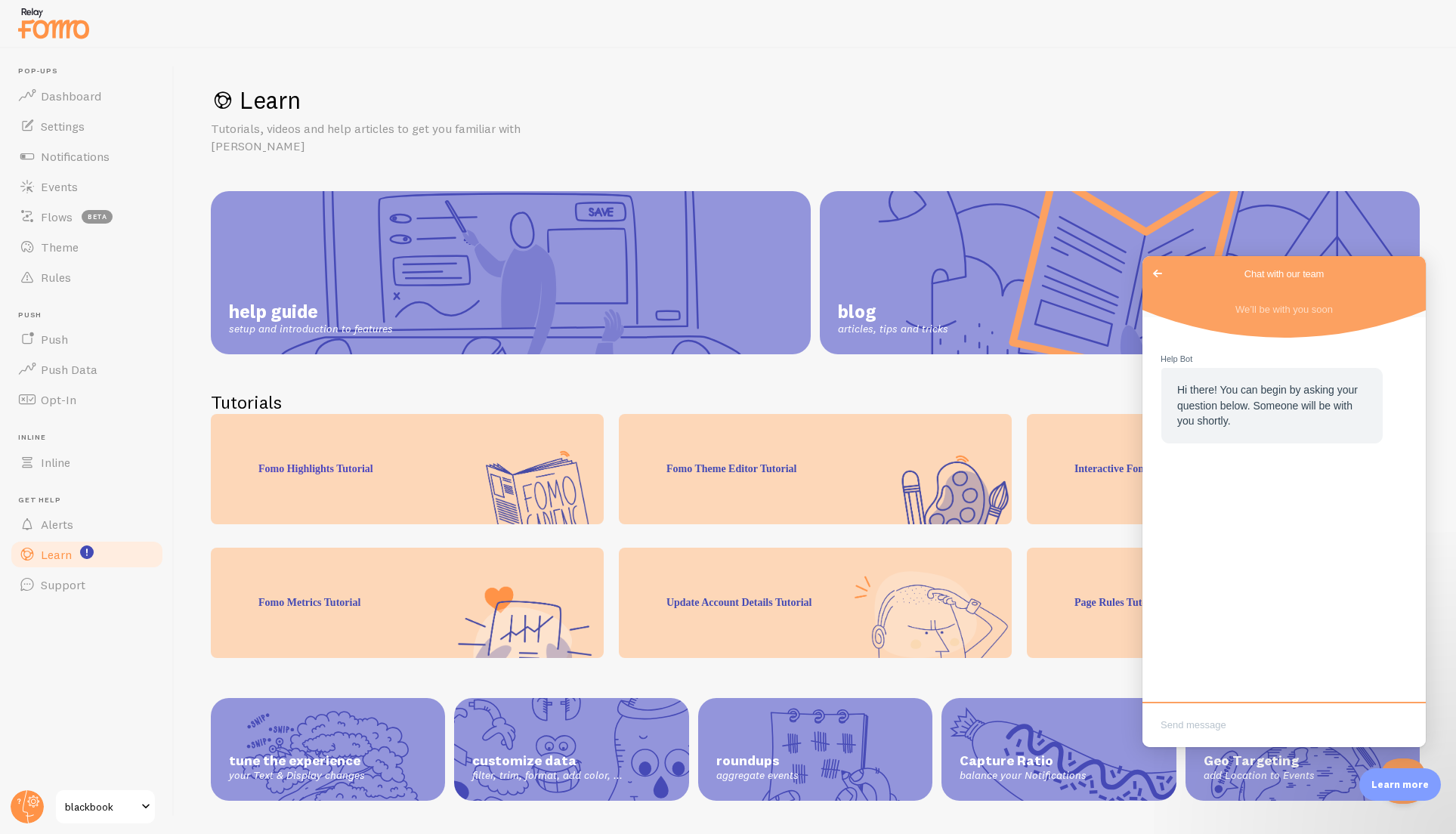
click at [1161, 275] on span "Go back" at bounding box center [1157, 273] width 18 height 18
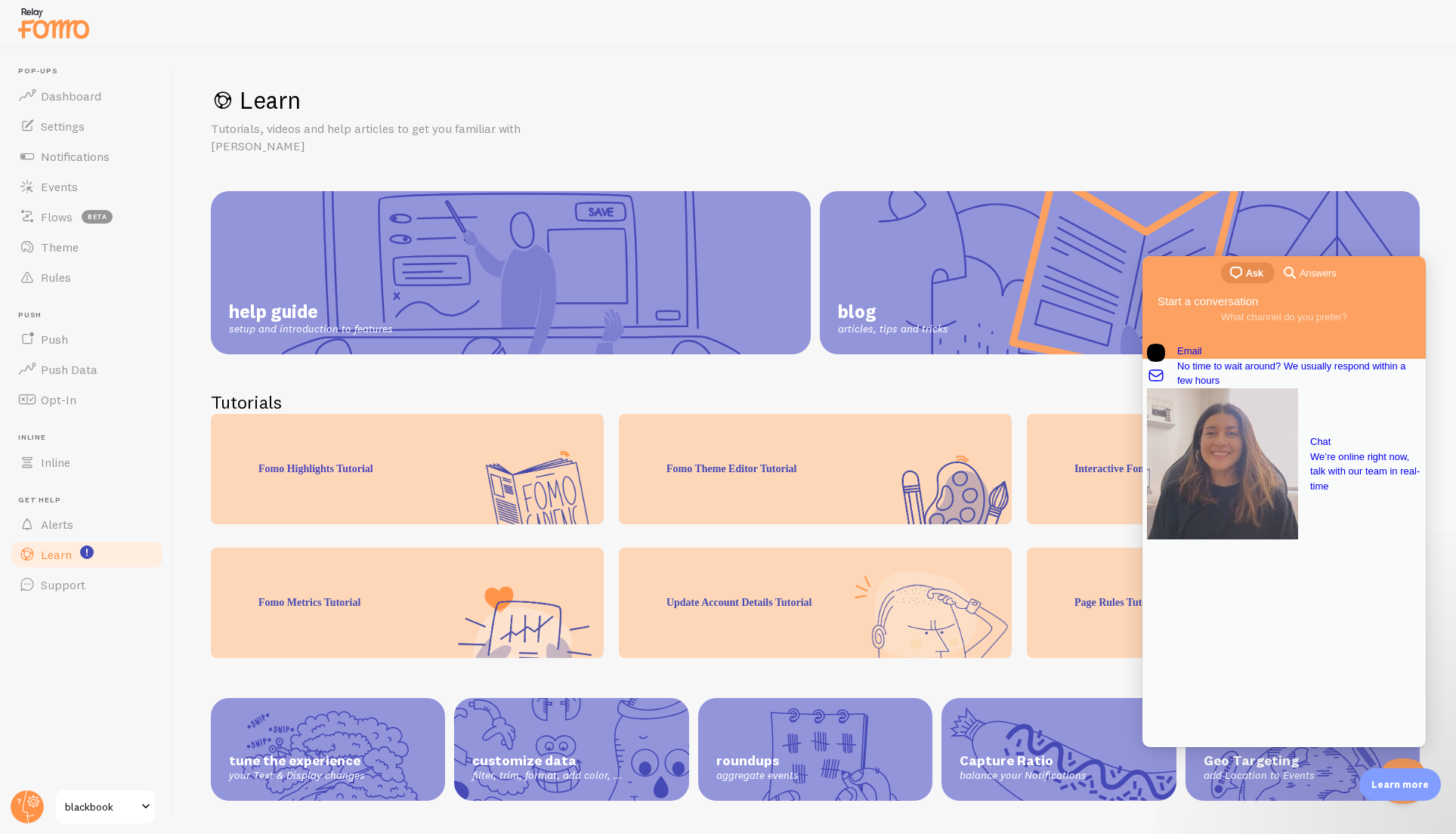
click at [1246, 136] on div "Learn Tutorials, videos and help articles to get you familiar with Fomo" at bounding box center [815, 120] width 1209 height 70
click at [760, 71] on div "Learn Tutorials, videos and help articles to get you familiar with Fomo help gu…" at bounding box center [815, 441] width 1281 height 786
click at [105, 102] on link "Dashboard" at bounding box center [87, 96] width 156 height 30
